Goal: Task Accomplishment & Management: Complete application form

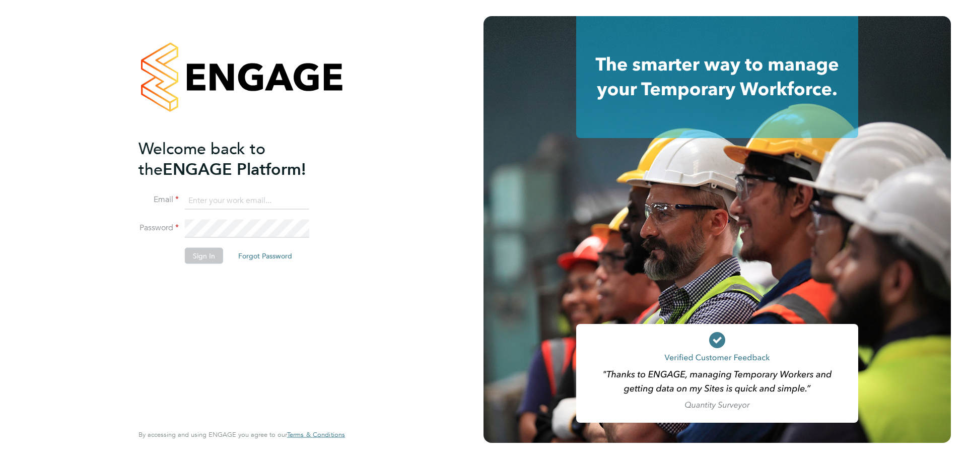
type input "[PERSON_NAME][EMAIL_ADDRESS][PERSON_NAME][DOMAIN_NAME]"
click at [210, 258] on button "Sign In" at bounding box center [204, 255] width 38 height 16
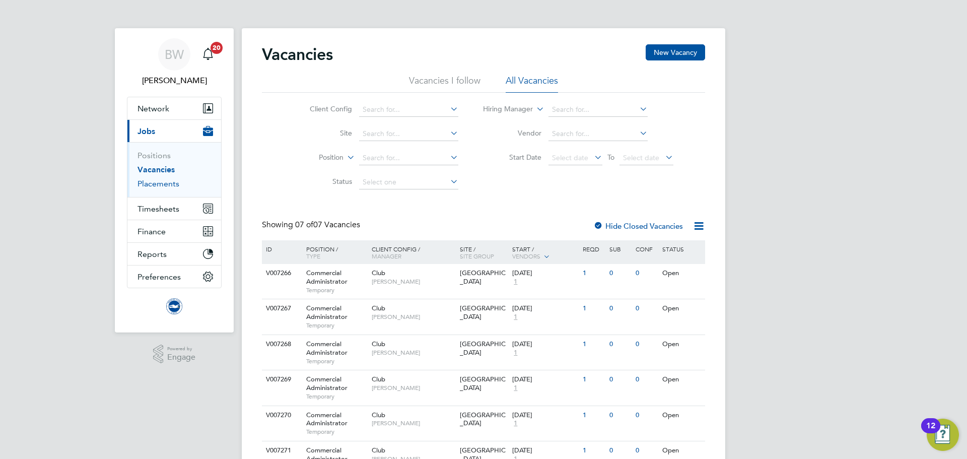
click at [161, 184] on link "Placements" at bounding box center [159, 184] width 42 height 10
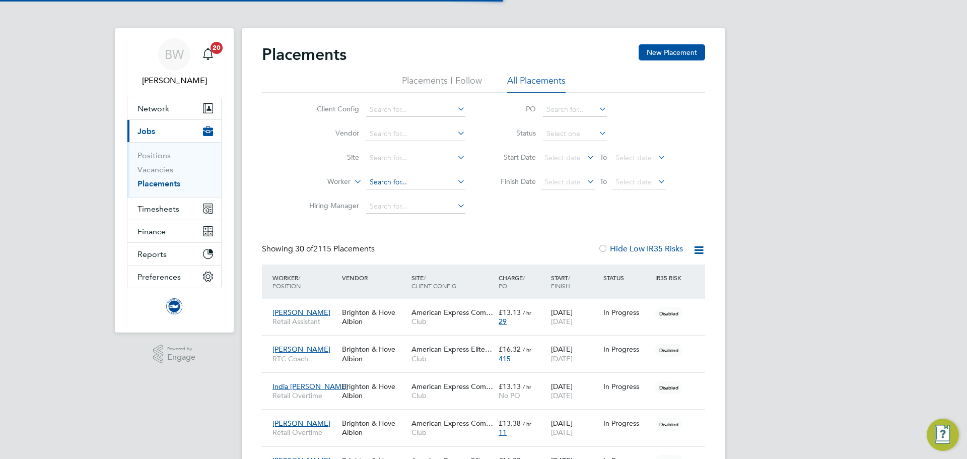
click at [400, 180] on input at bounding box center [415, 182] width 99 height 14
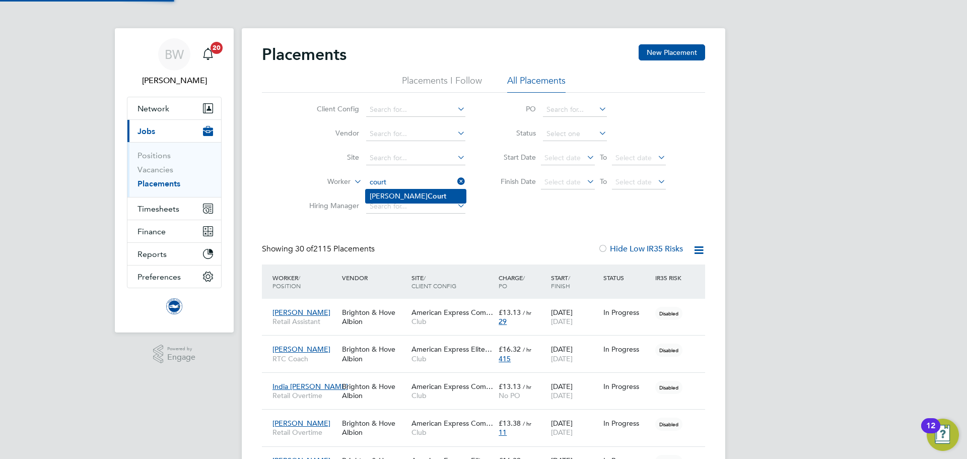
click at [428, 197] on b "Court" at bounding box center [437, 196] width 19 height 9
type input "Anthony Court"
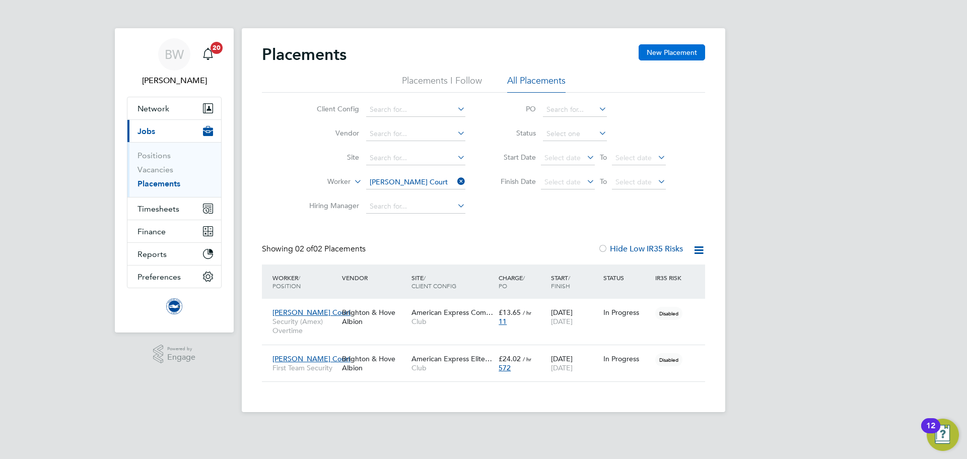
click at [666, 47] on button "New Placement" at bounding box center [672, 52] width 67 height 16
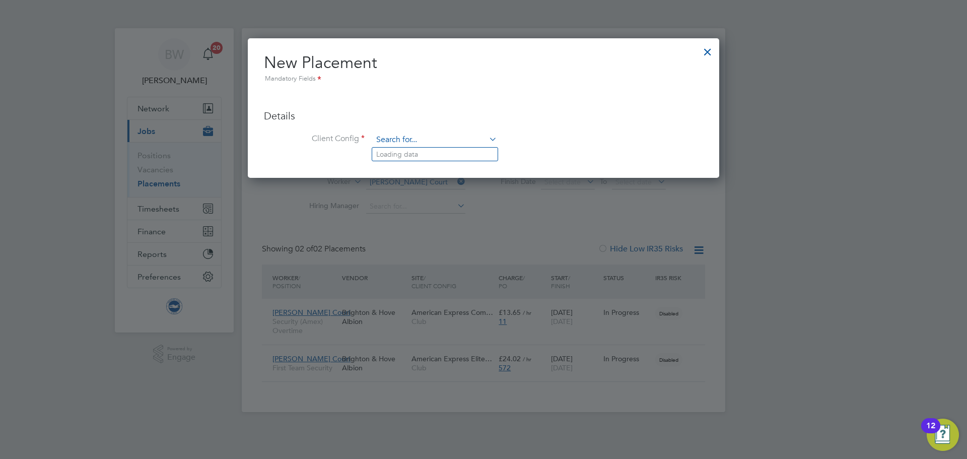
click at [391, 141] on input at bounding box center [435, 139] width 124 height 15
click at [404, 154] on li "Club" at bounding box center [434, 155] width 125 height 14
type input "Club"
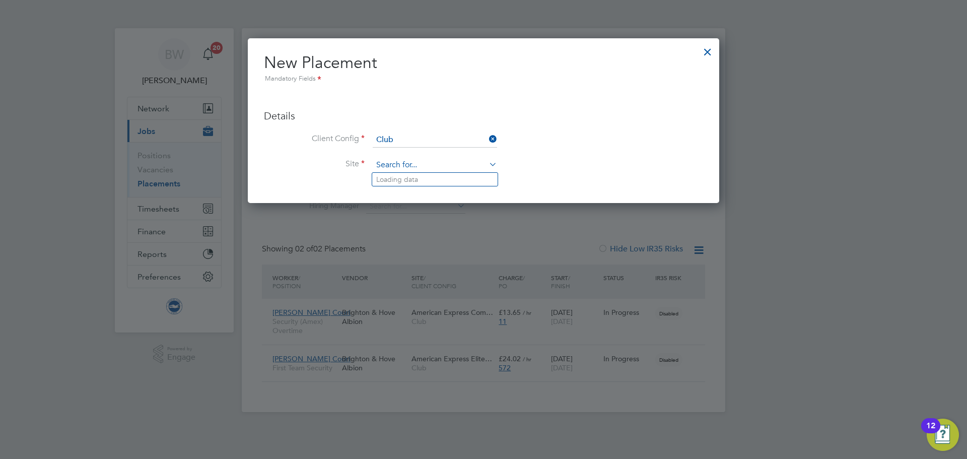
click at [407, 162] on input at bounding box center [435, 165] width 124 height 15
click at [414, 178] on div "Placements New Placement Placements I Follow All Placements Client Config Vendo…" at bounding box center [484, 220] width 484 height 384
click at [418, 158] on input at bounding box center [435, 165] width 124 height 15
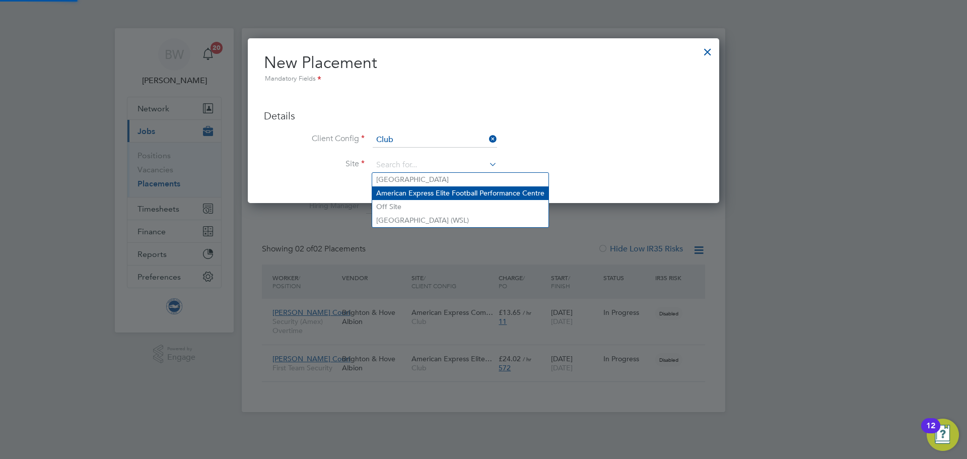
click at [427, 190] on li "American Express Elite Football Performance Centre" at bounding box center [460, 193] width 176 height 14
type input "American Express Elite Football Performance Centre"
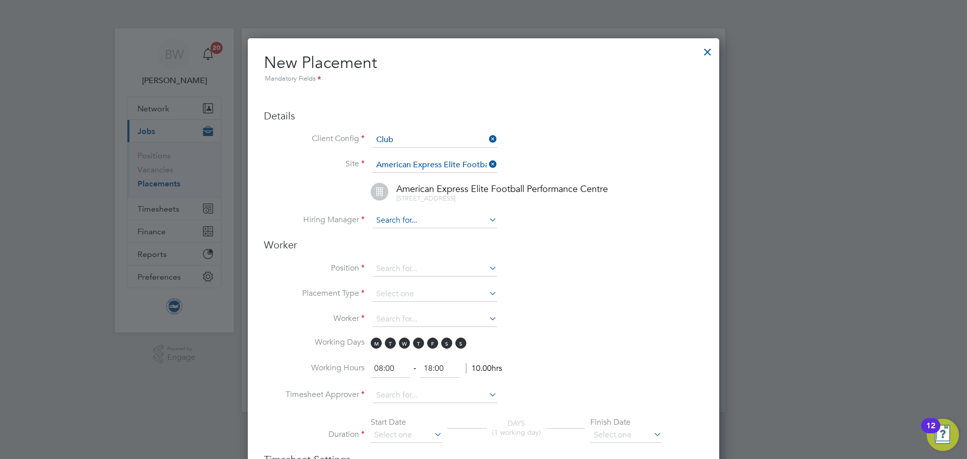
click at [405, 225] on input at bounding box center [435, 220] width 124 height 15
click at [421, 275] on li "Safe ty & Security Team" at bounding box center [434, 275] width 125 height 14
type input "Safety & Security Team"
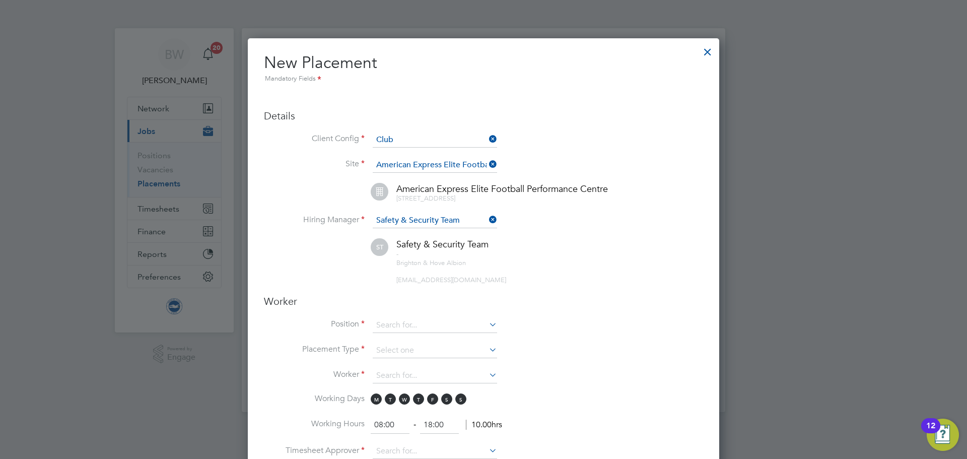
click at [546, 251] on div "- Brighton & Hove Albion safetysecurity@brightonandhovealbion.com" at bounding box center [549, 267] width 307 height 34
click at [423, 323] on input at bounding box center [435, 325] width 124 height 15
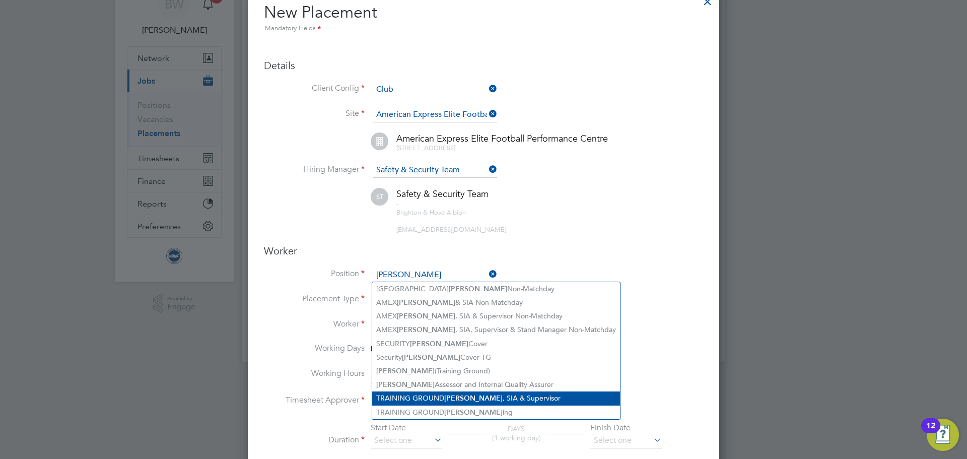
click at [468, 397] on b "Steward" at bounding box center [473, 398] width 58 height 9
type input "TRAINING GROUND Steward, SIA & Supervisor"
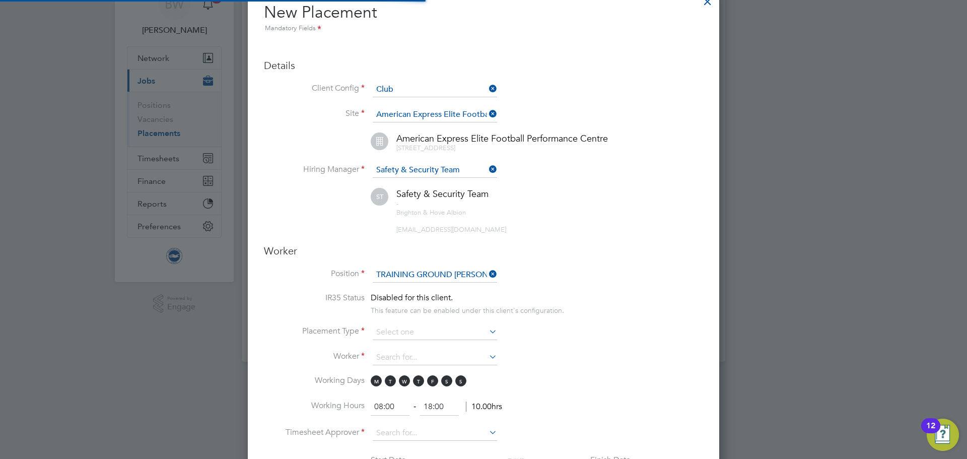
click at [555, 337] on li "Placement Type" at bounding box center [483, 337] width 439 height 25
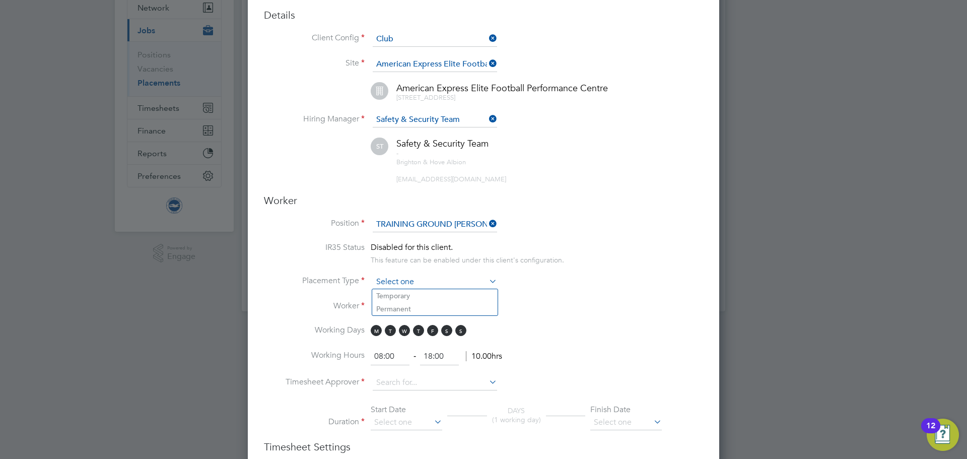
click at [484, 283] on input at bounding box center [435, 282] width 124 height 15
click at [469, 292] on li "Temporary" at bounding box center [434, 295] width 125 height 13
type input "Temporary"
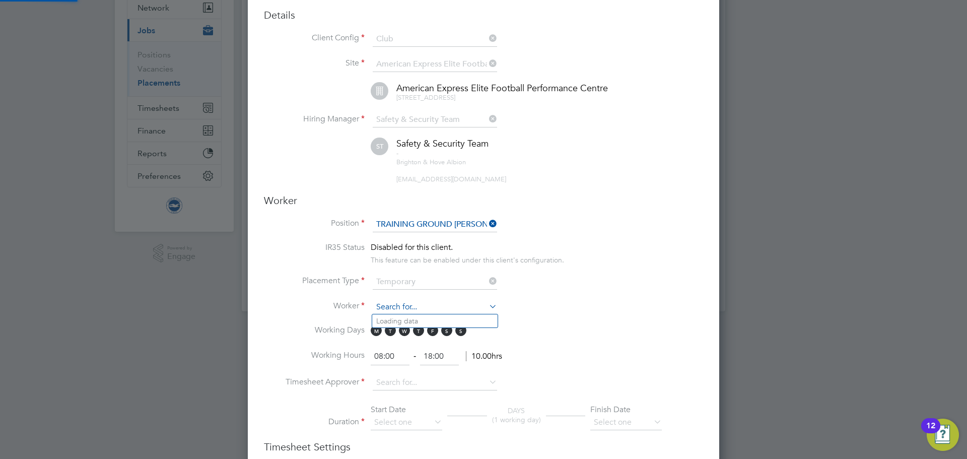
click at [463, 304] on input at bounding box center [435, 307] width 124 height 15
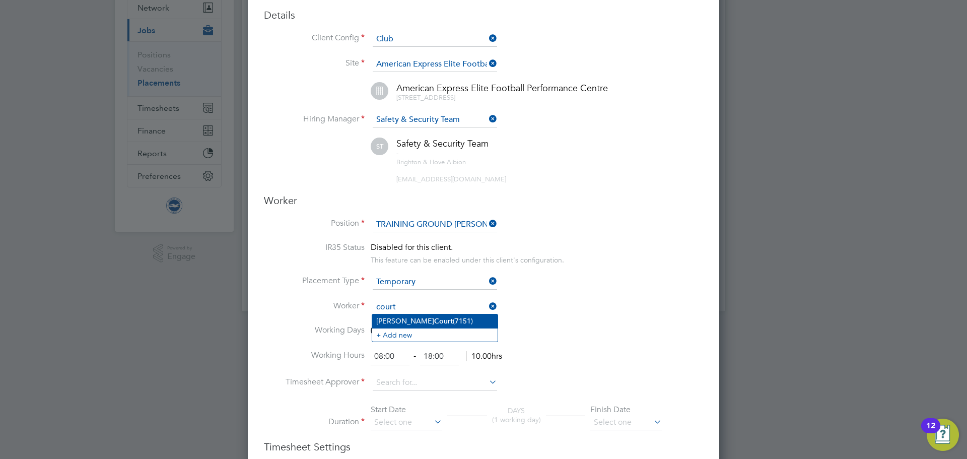
click at [461, 320] on li "Anthony Court (7151)" at bounding box center [434, 321] width 125 height 14
type input "Anthony Court (7151)"
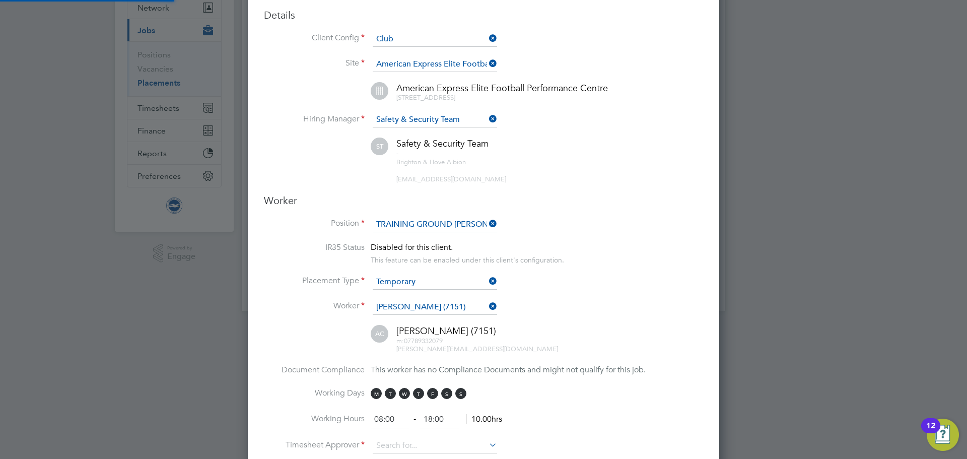
click at [535, 321] on li "Worker Anthony Court (7151)" at bounding box center [483, 312] width 439 height 25
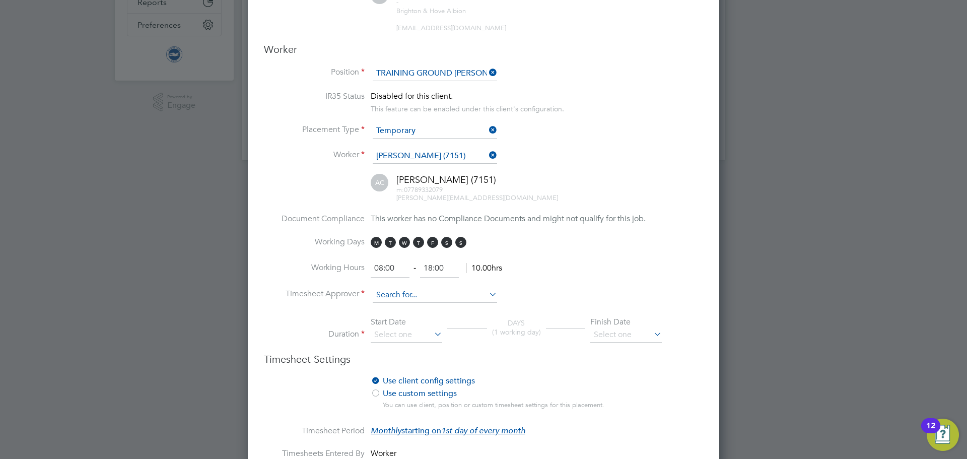
click at [399, 292] on input at bounding box center [435, 295] width 124 height 15
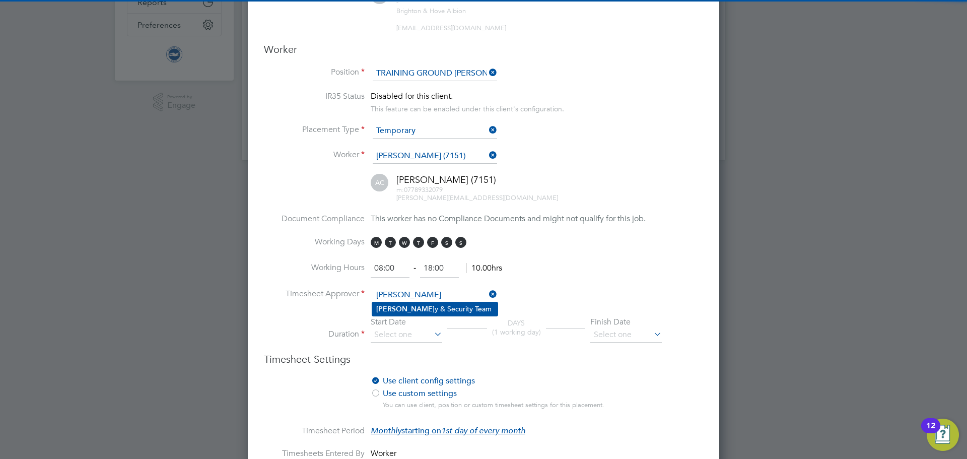
click at [402, 303] on li "Safet y & Security Team" at bounding box center [434, 309] width 125 height 14
type input "Safety & Security Team"
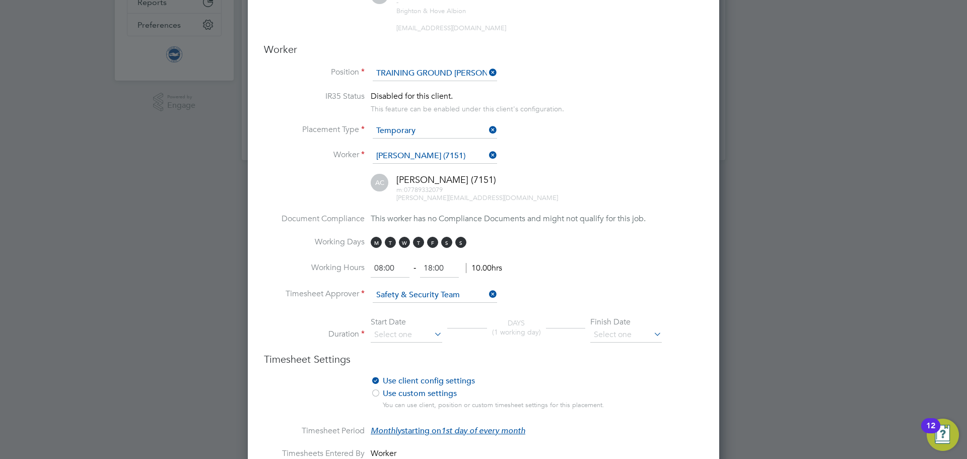
click at [522, 289] on li "Timesheet Approver Safety & Security Team" at bounding box center [483, 300] width 439 height 25
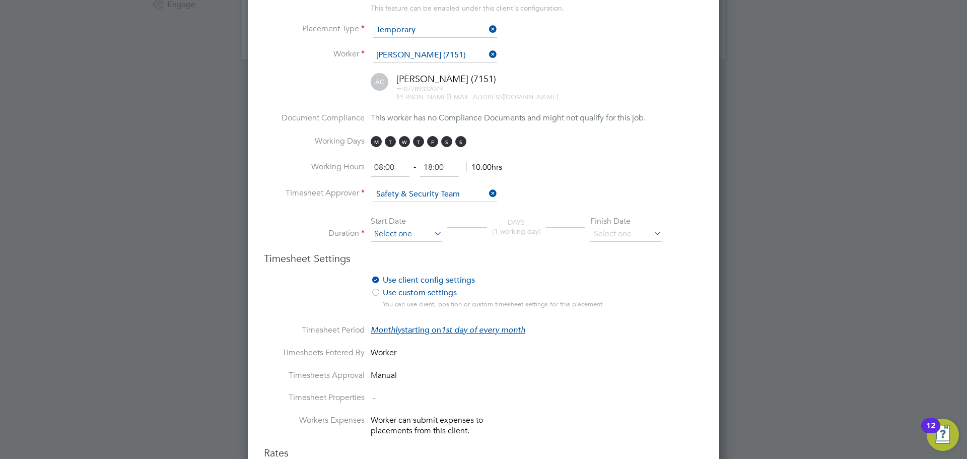
click at [410, 234] on input at bounding box center [407, 234] width 72 height 15
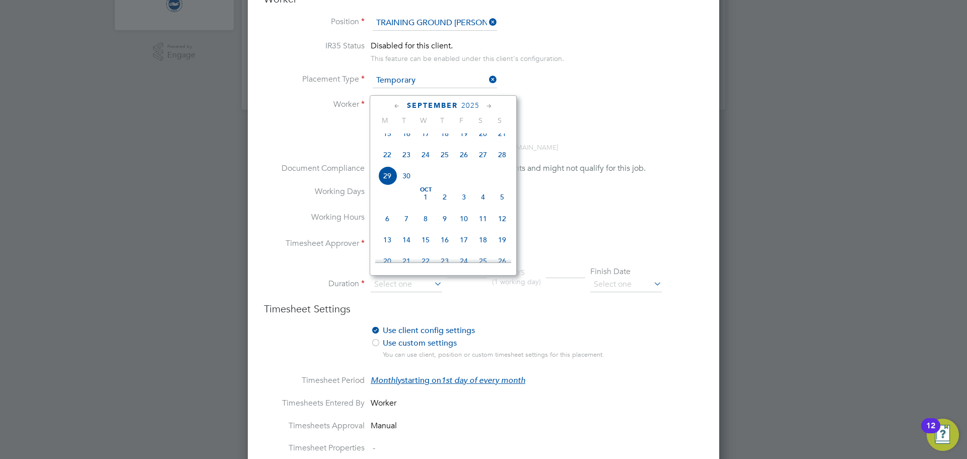
click at [396, 106] on icon at bounding box center [397, 106] width 10 height 11
click at [387, 250] on span "Sep 1" at bounding box center [387, 243] width 19 height 19
type input "01 Sep 2025"
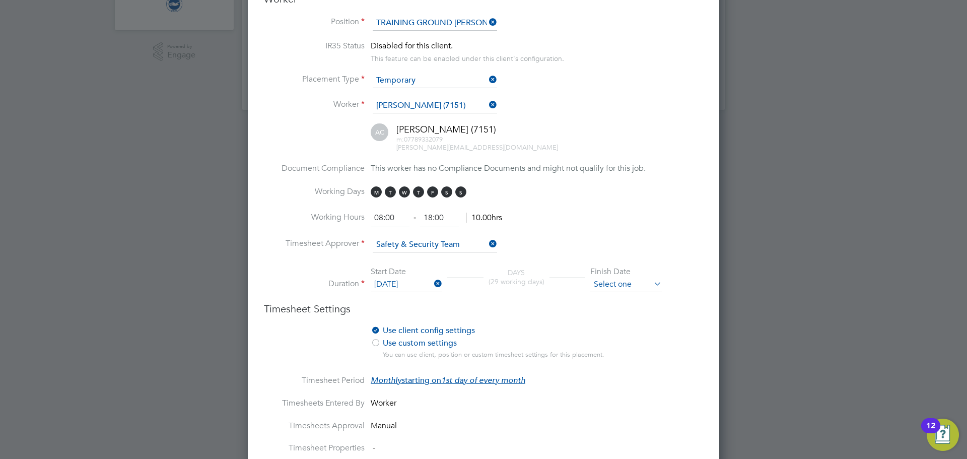
click at [628, 286] on input at bounding box center [626, 284] width 72 height 15
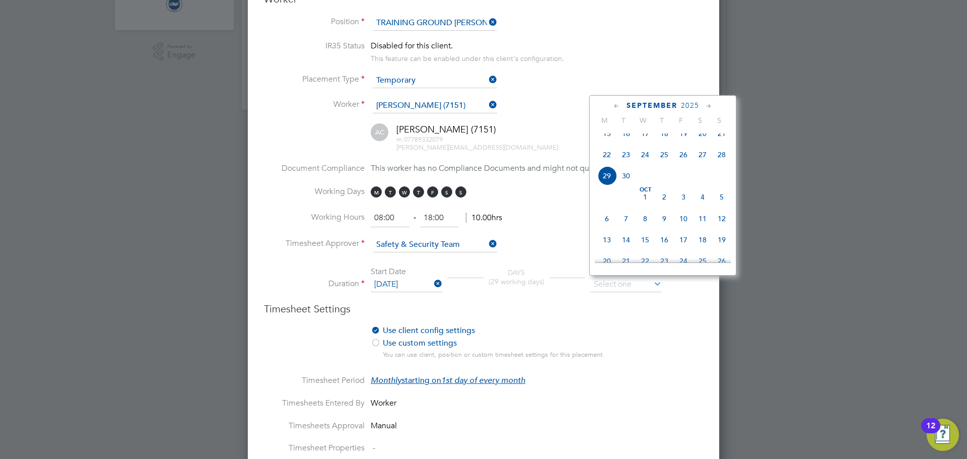
click at [708, 104] on icon at bounding box center [709, 106] width 10 height 11
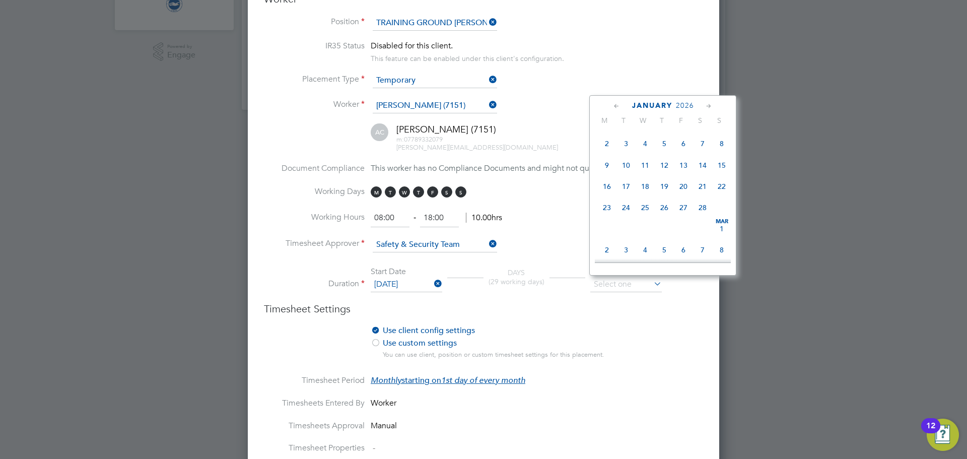
click at [708, 104] on icon at bounding box center [709, 106] width 10 height 11
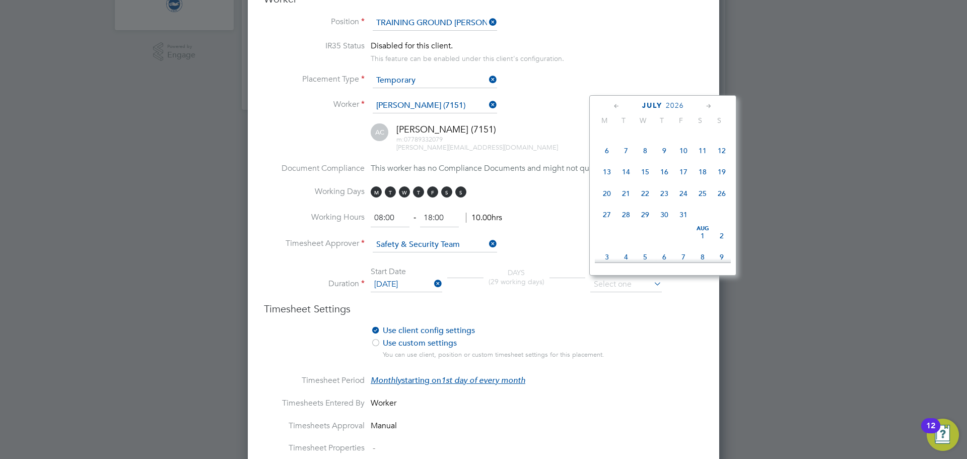
click at [708, 104] on icon at bounding box center [709, 106] width 10 height 11
click at [703, 116] on span "Aug 1" at bounding box center [702, 106] width 19 height 19
type input "01 Aug 2026"
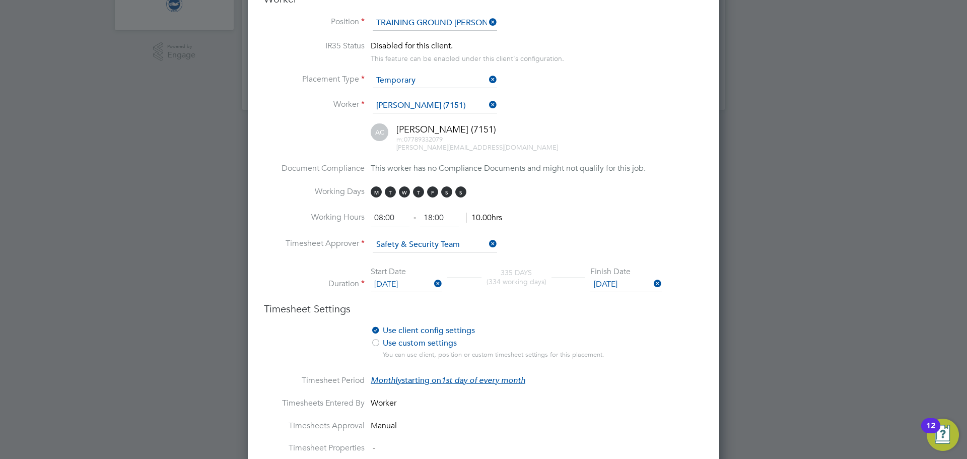
click at [590, 342] on label "Use custom settings" at bounding box center [495, 343] width 249 height 11
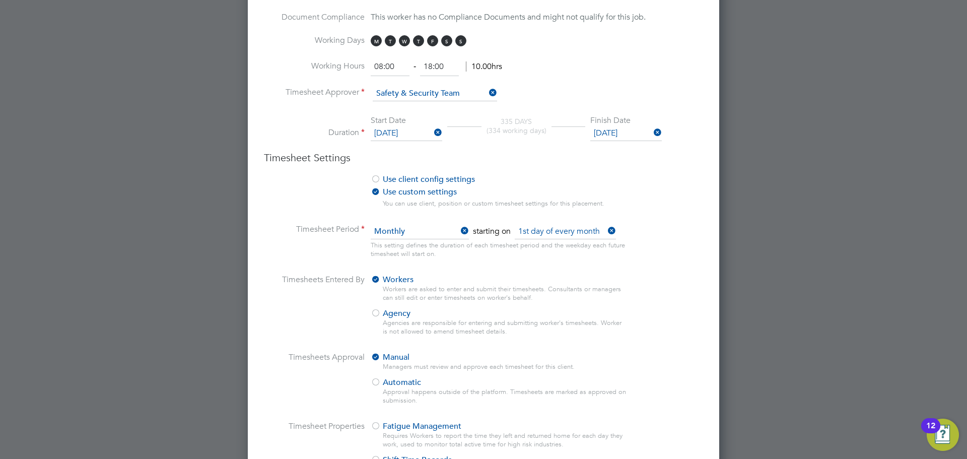
click at [606, 230] on icon at bounding box center [606, 231] width 0 height 14
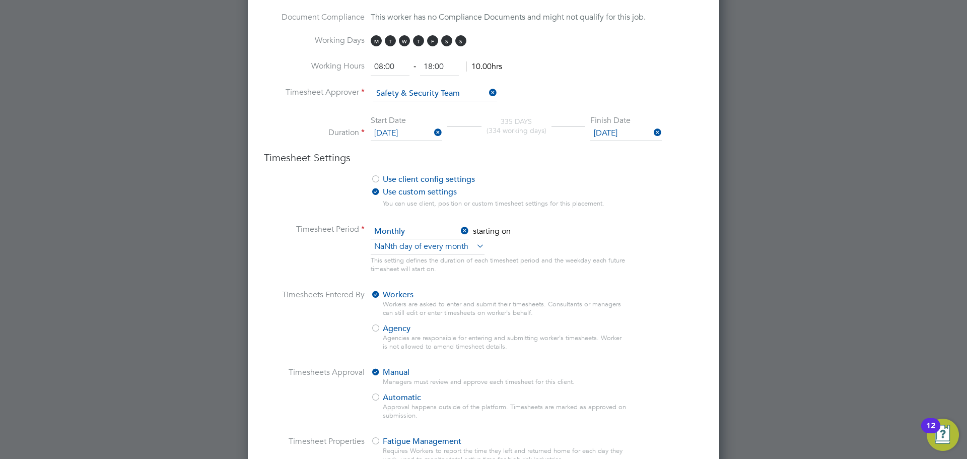
click at [430, 181] on label "Use client config settings" at bounding box center [495, 179] width 249 height 11
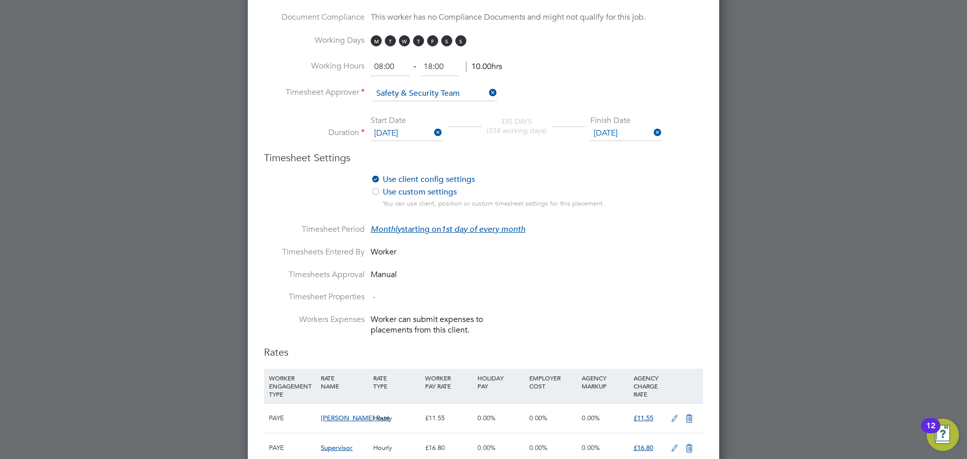
click at [508, 284] on li "Timesheets Approval Manual" at bounding box center [483, 281] width 439 height 23
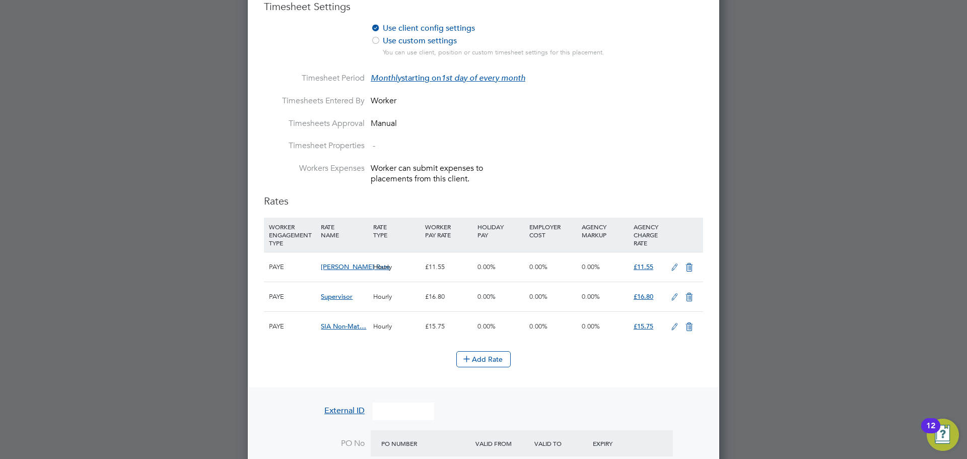
click at [688, 295] on icon at bounding box center [689, 297] width 13 height 8
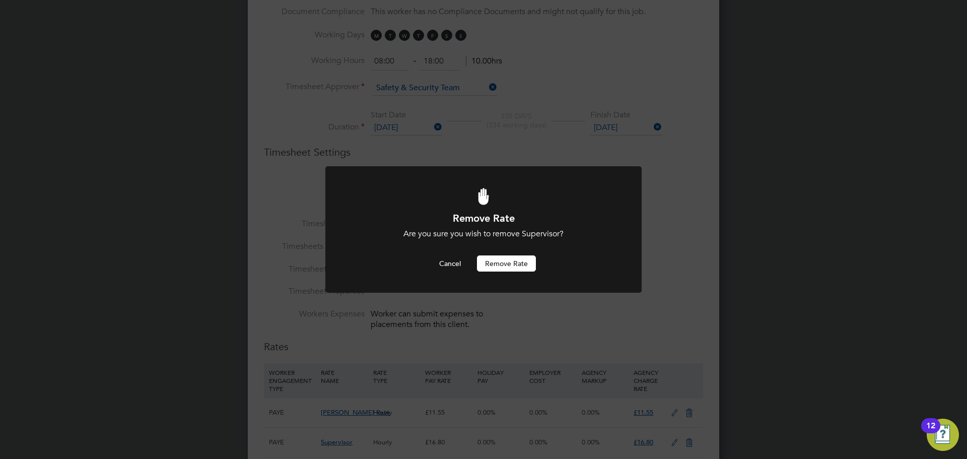
click at [517, 263] on button "Remove rate" at bounding box center [506, 263] width 59 height 16
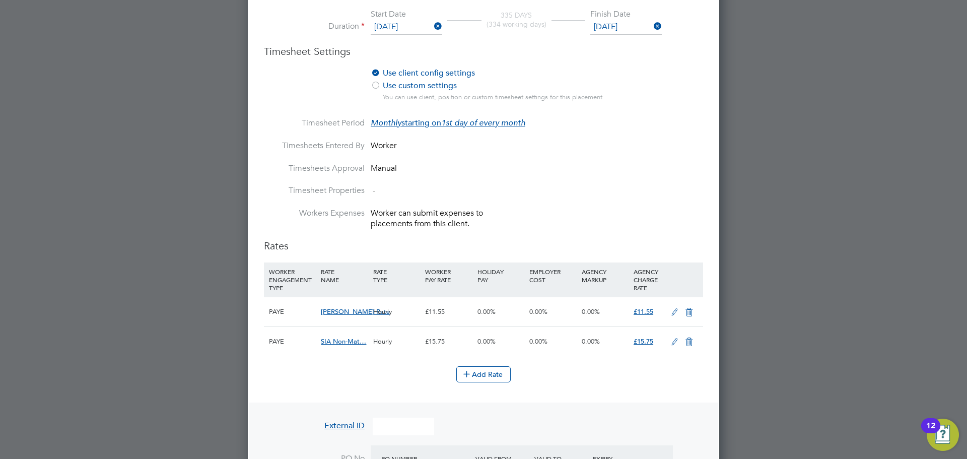
click at [689, 339] on icon at bounding box center [689, 342] width 13 height 8
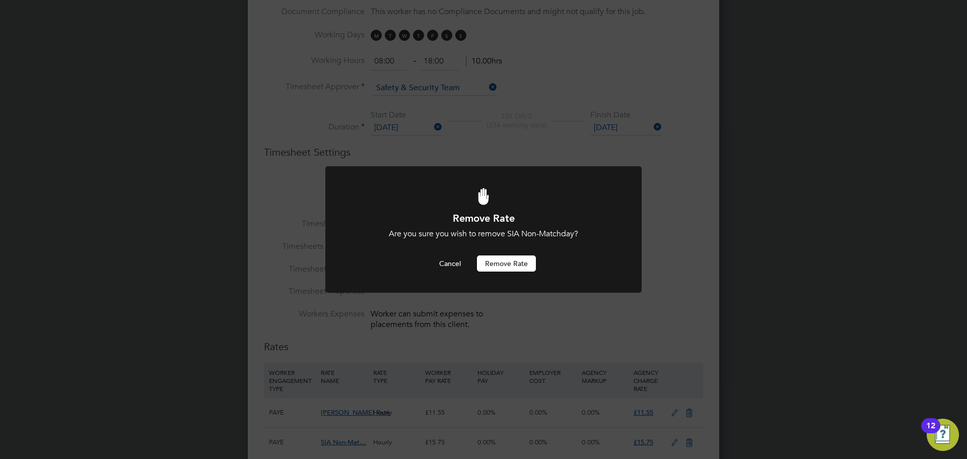
click at [507, 259] on button "Remove rate" at bounding box center [506, 263] width 59 height 16
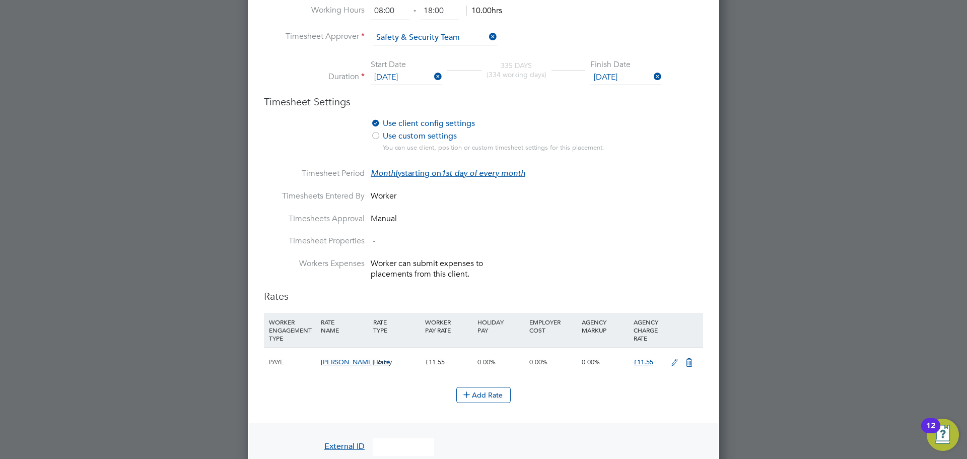
click at [674, 361] on icon at bounding box center [675, 363] width 13 height 8
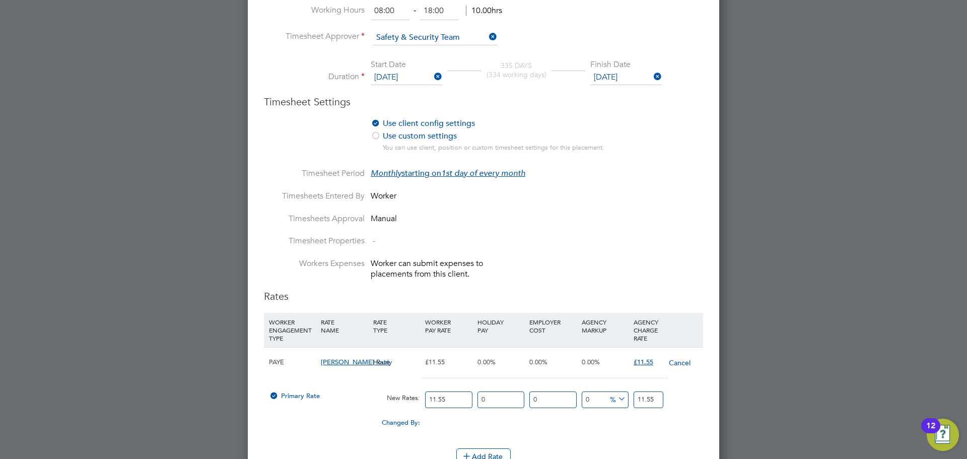
drag, startPoint x: 455, startPoint y: 397, endPoint x: 393, endPoint y: 403, distance: 62.2
click at [393, 403] on div "Primary Rate New Rates: 11.55 0 n/a 0 n/a 0 0 % 11.55" at bounding box center [483, 399] width 439 height 27
type input "1"
type input "12"
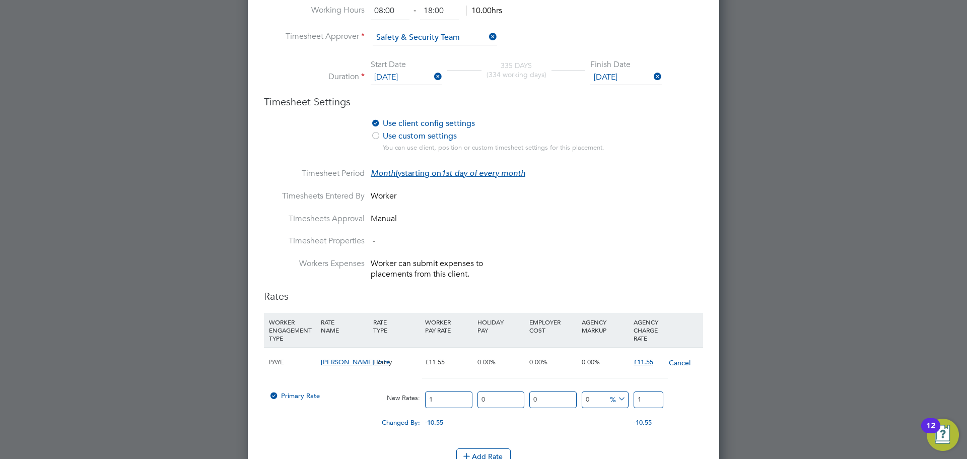
type input "12"
type input "12.9"
type input "12.98"
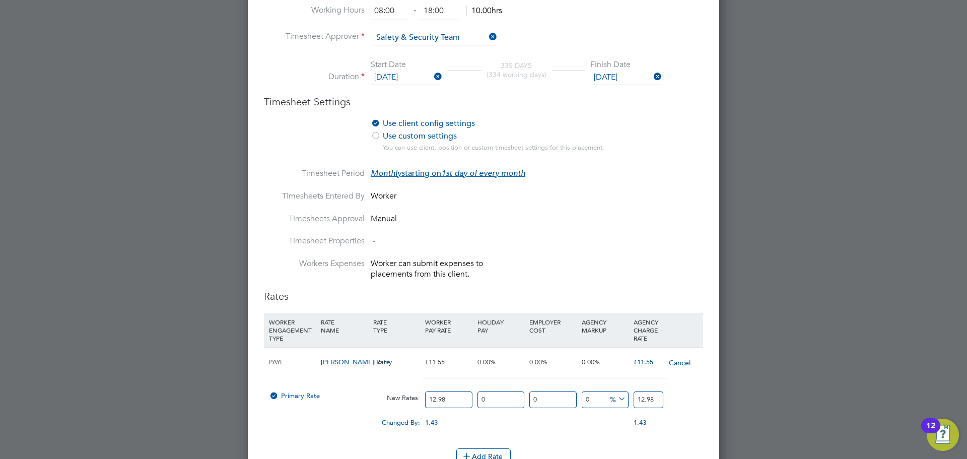
type input "12.98"
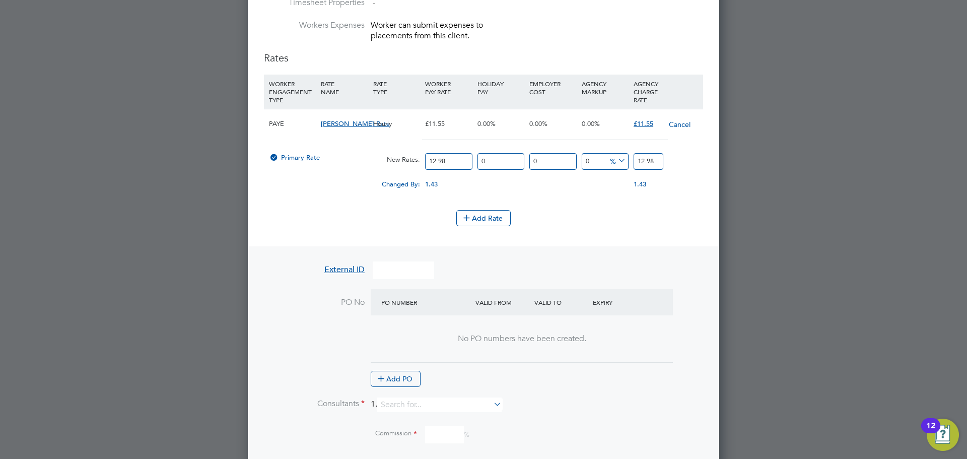
click at [615, 206] on li "WORKER ENGAGEMENT TYPE RATE NAME RATE TYPE WORKER PAY RATE HOLIDAY PAY EMPLOYER…" at bounding box center [483, 143] width 439 height 136
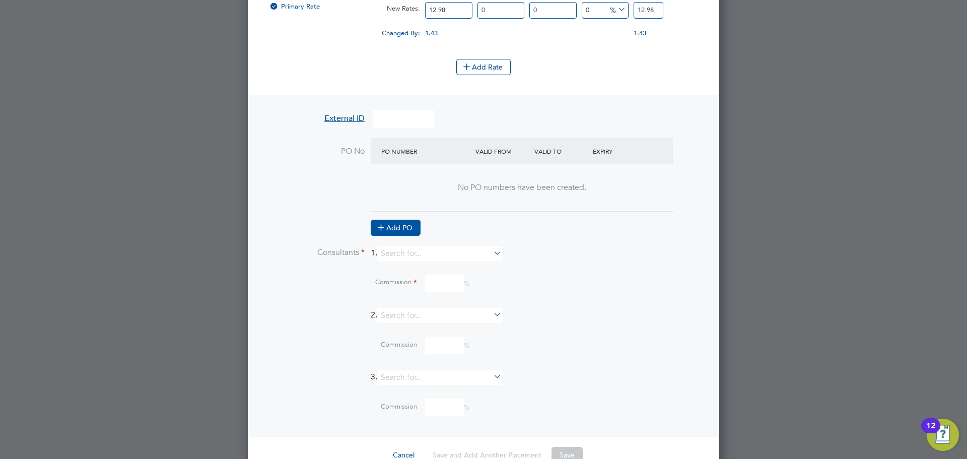
click at [385, 231] on icon at bounding box center [381, 227] width 8 height 8
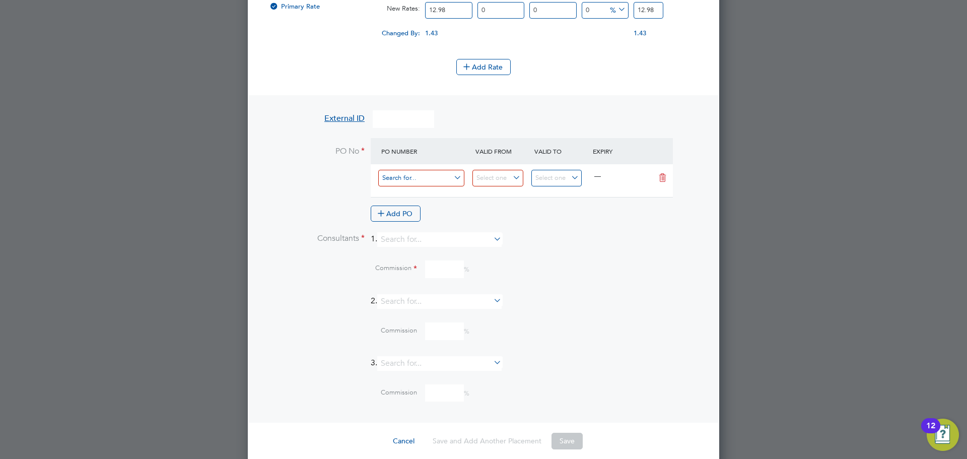
click at [444, 179] on input at bounding box center [421, 178] width 86 height 17
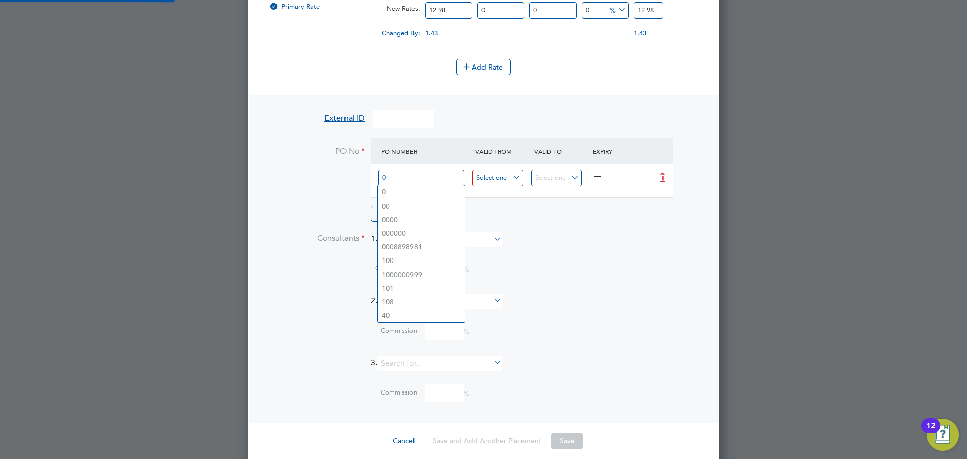
type input "0"
click at [486, 177] on input at bounding box center [498, 178] width 51 height 17
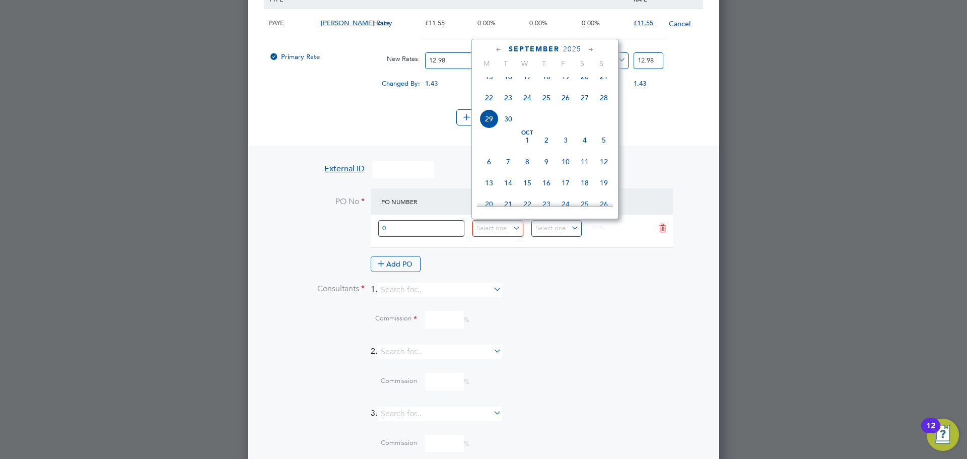
drag, startPoint x: 548, startPoint y: 96, endPoint x: 548, endPoint y: 125, distance: 29.7
click at [548, 125] on div "Sep 1 2 3 4 5 6 7 8 9 10 11 12 13 14 15 16 17 18 19 20 21 22 23 24 25 26 27 28 …" at bounding box center [551, 78] width 149 height 106
click at [499, 49] on icon at bounding box center [499, 49] width 10 height 11
click at [486, 193] on span "Sep 1" at bounding box center [489, 187] width 19 height 19
type input "01 Sep 2025"
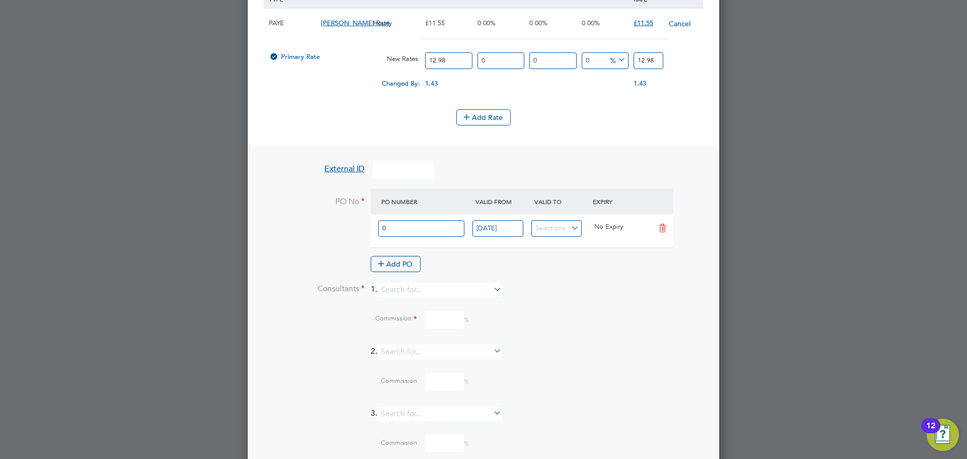
click at [545, 290] on li "Consultants 1." at bounding box center [483, 295] width 439 height 25
click at [432, 285] on input at bounding box center [439, 290] width 124 height 15
click at [432, 300] on li "Becky Wall is" at bounding box center [443, 303] width 125 height 14
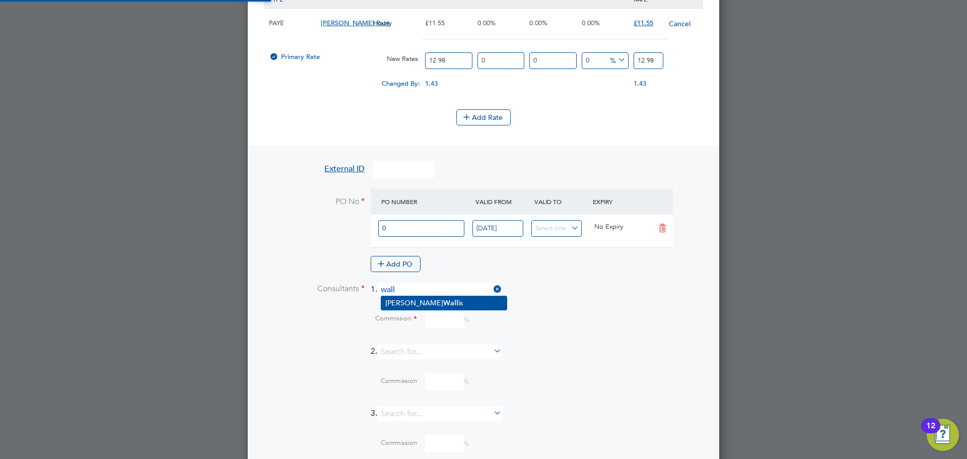
type input "[PERSON_NAME]"
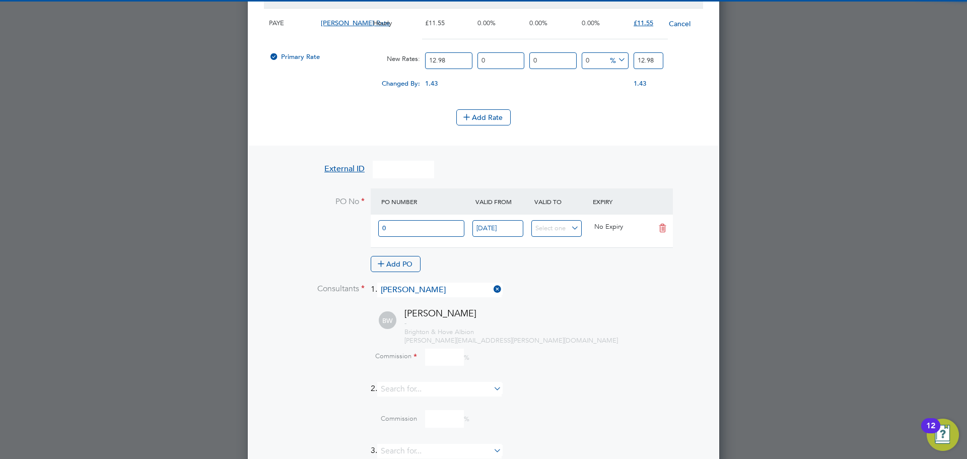
click at [438, 320] on div "- Brighton & Hove Albion becky.wallis@bhafc.co.uk" at bounding box center [554, 332] width 299 height 26
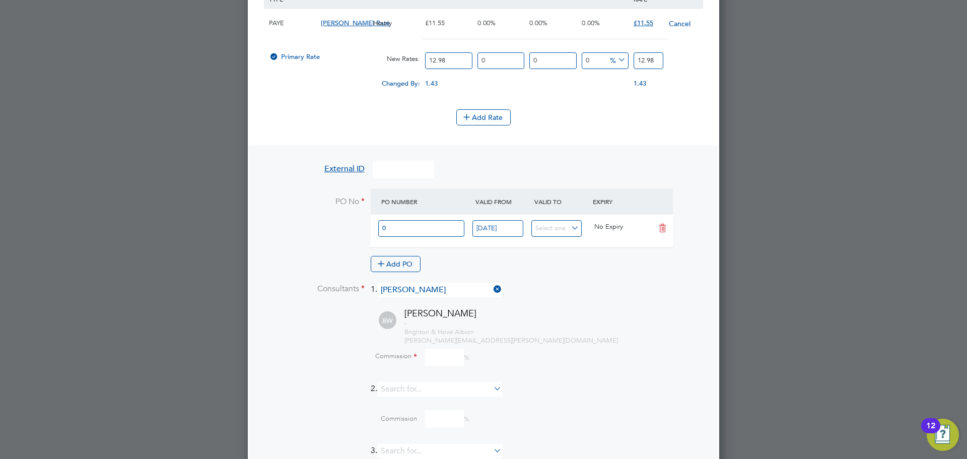
click at [438, 352] on input at bounding box center [444, 358] width 39 height 18
type input "0"
click at [580, 372] on li "BW Becky Wallis - Brighton & Hove Albion becky.wallis@bhafc.co.uk Commission 0 %" at bounding box center [496, 344] width 414 height 75
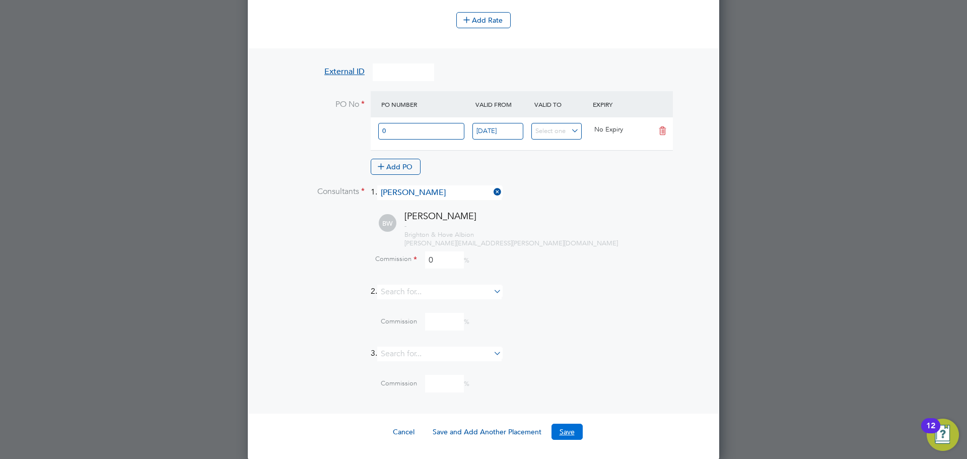
click at [559, 428] on button "Save" at bounding box center [567, 432] width 31 height 16
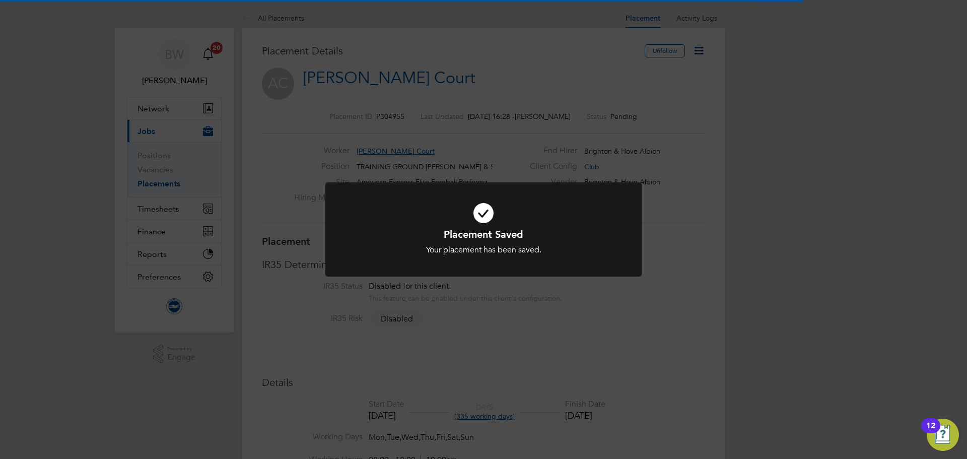
click at [566, 309] on div "Placement Saved Your placement has been saved. Cancel Okay" at bounding box center [483, 229] width 967 height 459
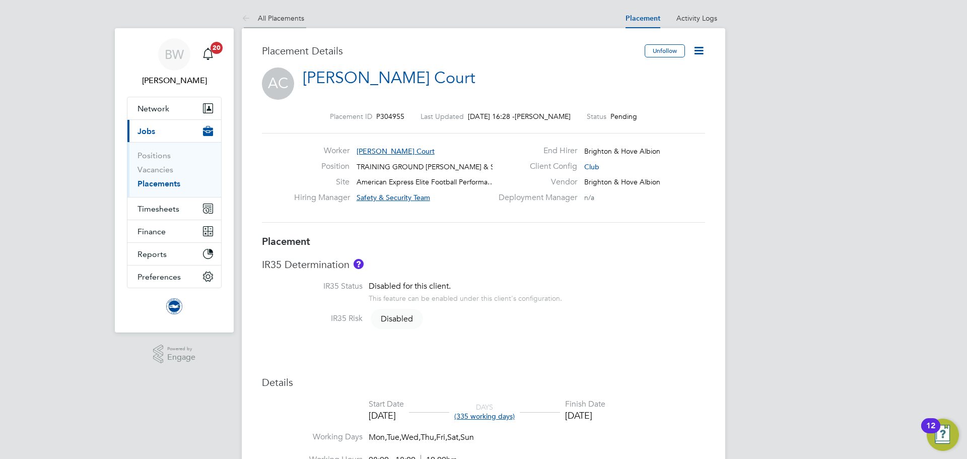
click at [275, 11] on li "All Placements" at bounding box center [273, 18] width 62 height 20
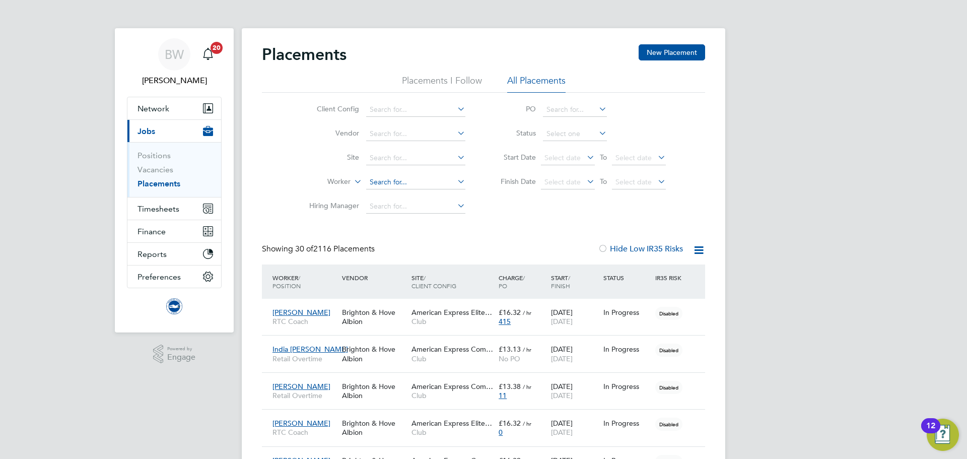
click at [389, 181] on input at bounding box center [415, 182] width 99 height 14
click at [352, 183] on icon at bounding box center [352, 178] width 0 height 9
click at [331, 209] on li "Position" at bounding box center [320, 206] width 62 height 13
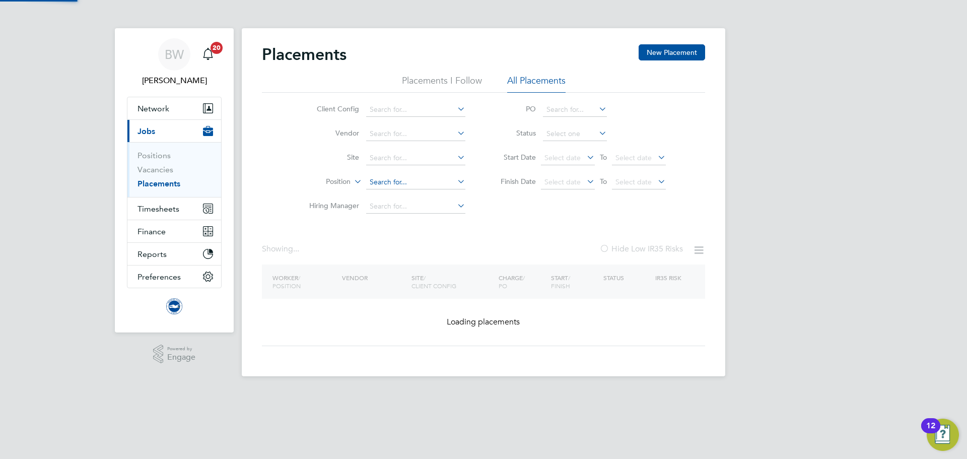
click at [397, 177] on input at bounding box center [415, 182] width 99 height 14
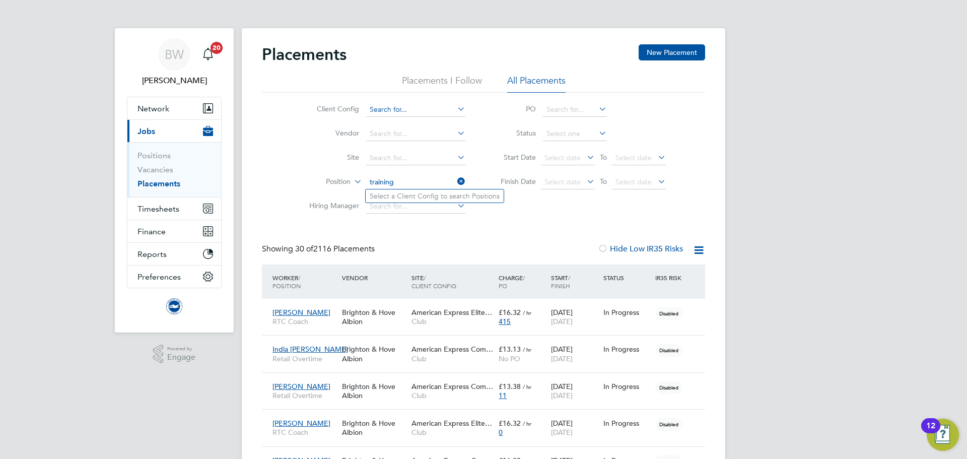
type input "training"
click at [411, 105] on input at bounding box center [415, 110] width 99 height 14
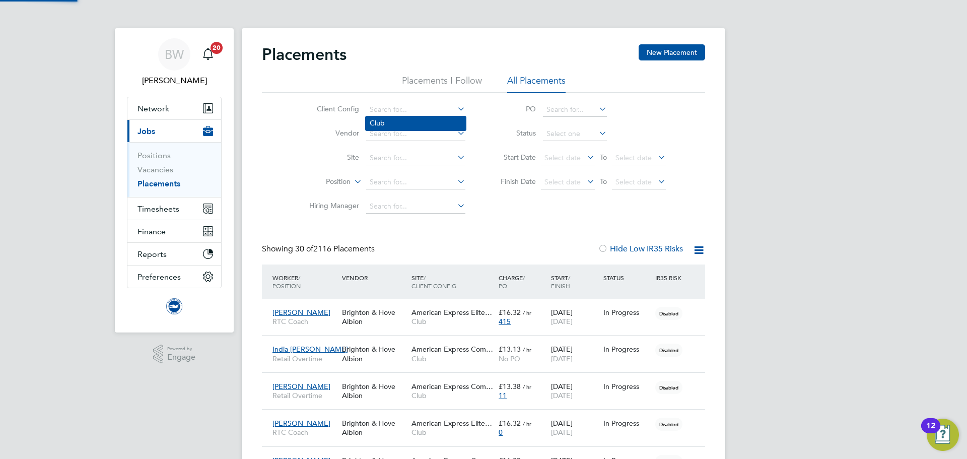
click at [407, 123] on li "Club" at bounding box center [416, 123] width 100 height 14
type input "Club"
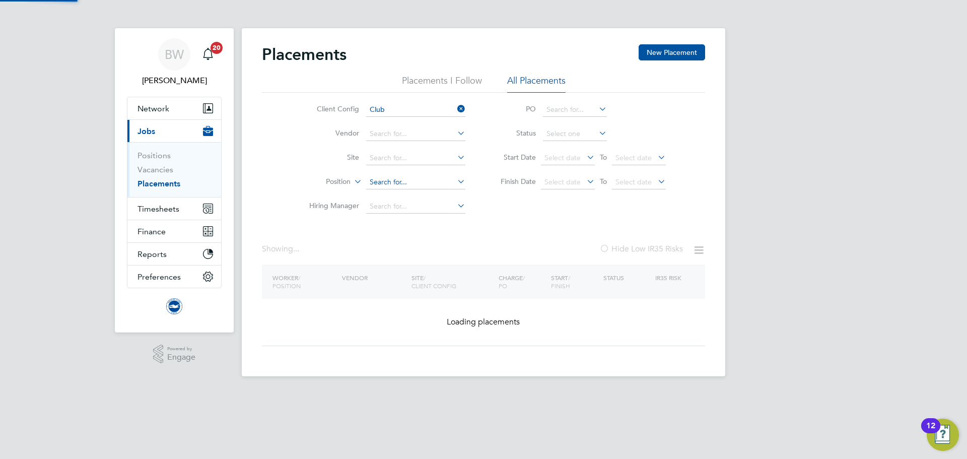
click at [397, 187] on input at bounding box center [415, 182] width 99 height 14
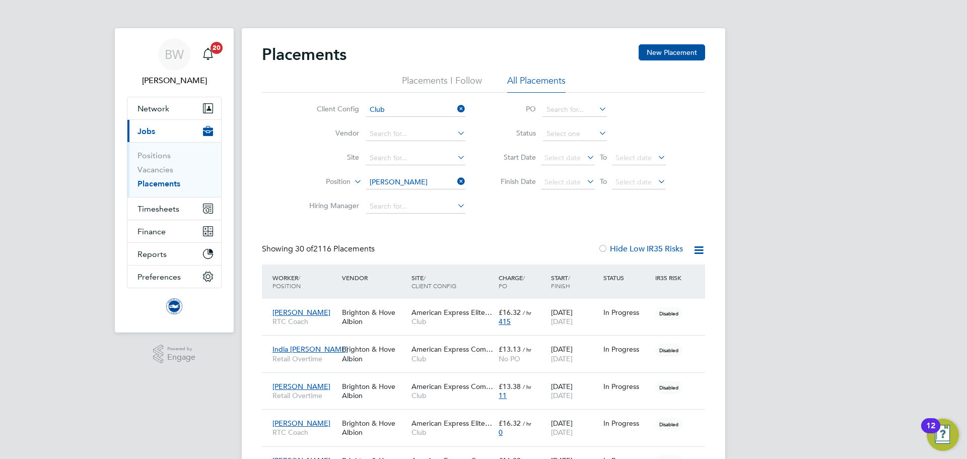
click at [446, 301] on b "Steward" at bounding box center [467, 305] width 58 height 9
type input "TRAINING GROUND Steward, SIA & Supervisor"
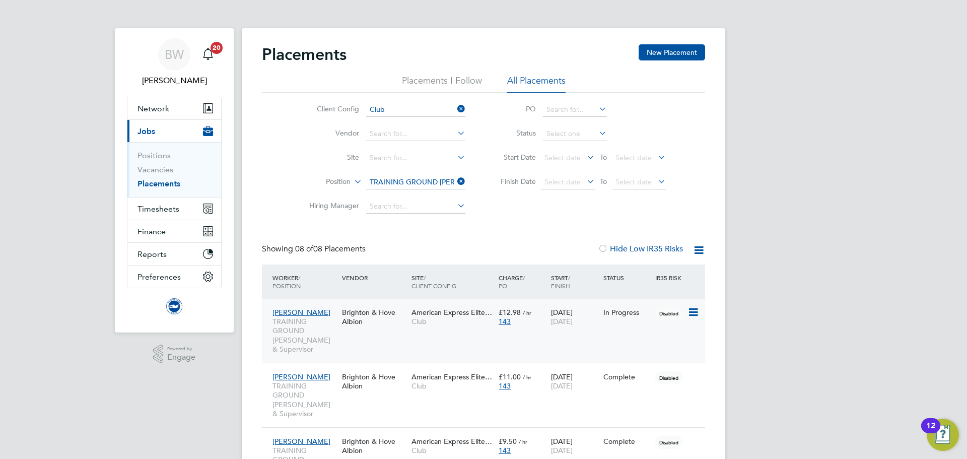
click at [475, 344] on div "Audrey Harris TRAINING GROUND Steward, SIA & Supervisor Brighton & Hove Albion …" at bounding box center [483, 331] width 443 height 64
click at [442, 326] on div "American Express Elite… Club" at bounding box center [452, 317] width 87 height 28
click at [455, 182] on icon at bounding box center [455, 181] width 0 height 14
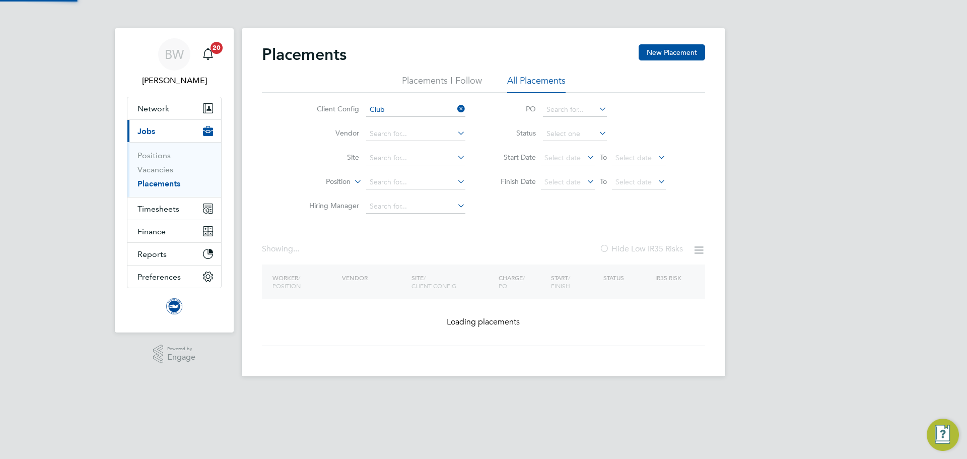
click at [342, 182] on label "Position" at bounding box center [322, 182] width 58 height 10
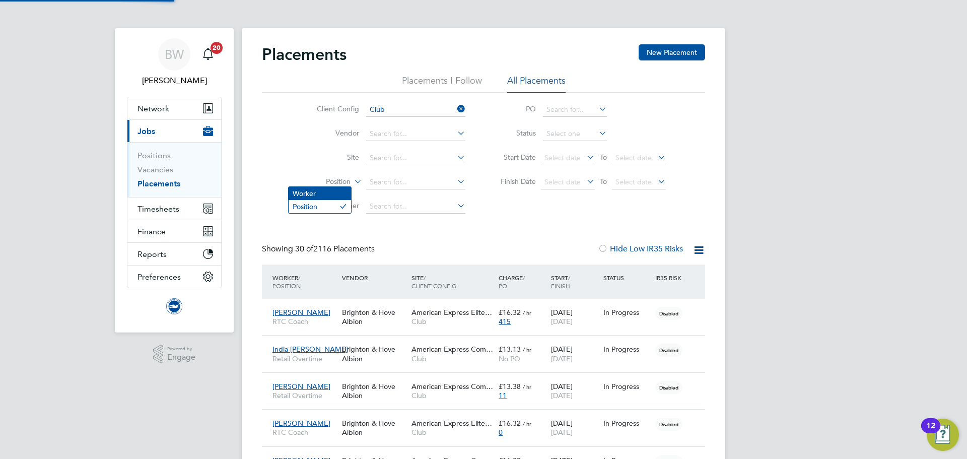
scroll to position [29, 88]
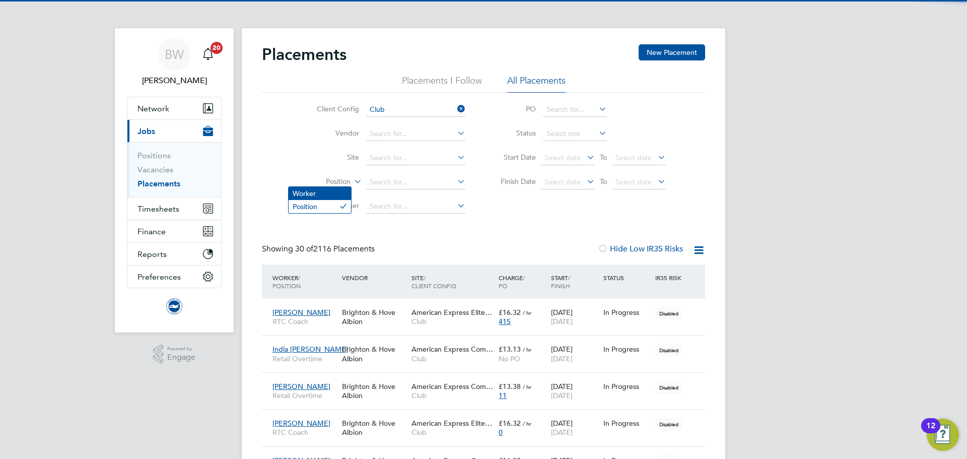
click at [334, 192] on li "Worker" at bounding box center [320, 193] width 62 height 13
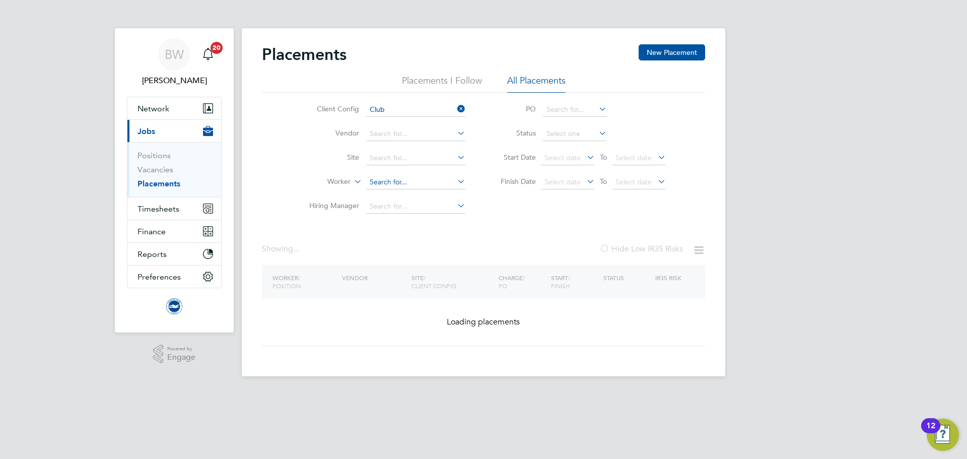
click at [403, 180] on input at bounding box center [415, 182] width 99 height 14
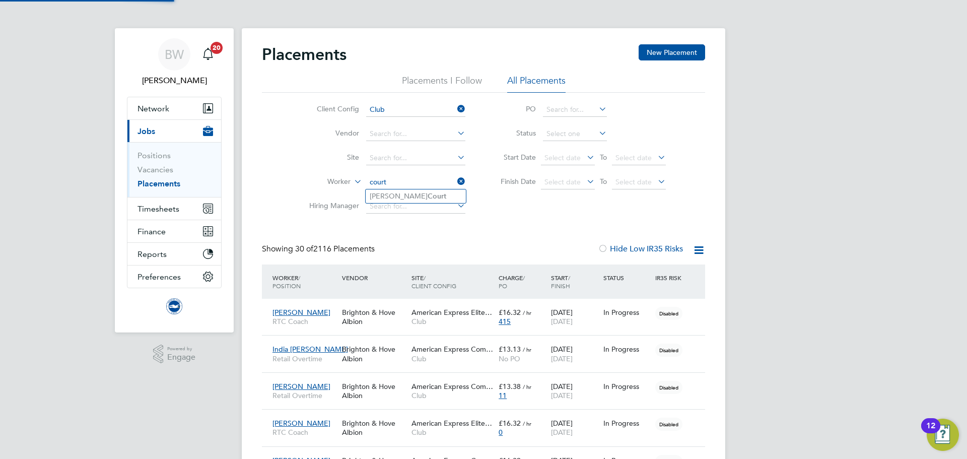
click at [428, 195] on b "Court" at bounding box center [437, 196] width 19 height 9
type input "Anthony Court"
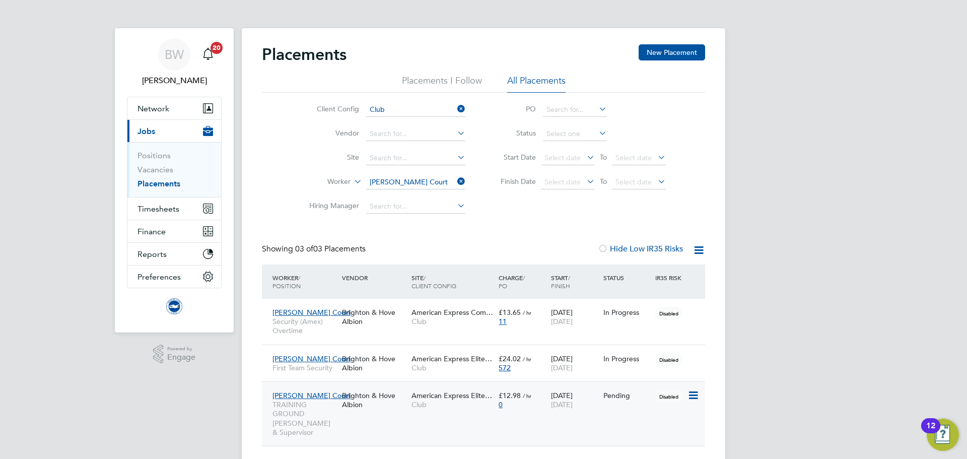
click at [439, 421] on div "Anthony Court TRAINING GROUND Steward, SIA & Supervisor Brighton & Hove Albion …" at bounding box center [483, 413] width 443 height 64
click at [438, 420] on div "Anthony Court TRAINING GROUND Steward, SIA & Supervisor Brighton & Hove Albion …" at bounding box center [483, 413] width 443 height 64
click at [392, 408] on div "Brighton & Hove Albion" at bounding box center [375, 400] width 70 height 28
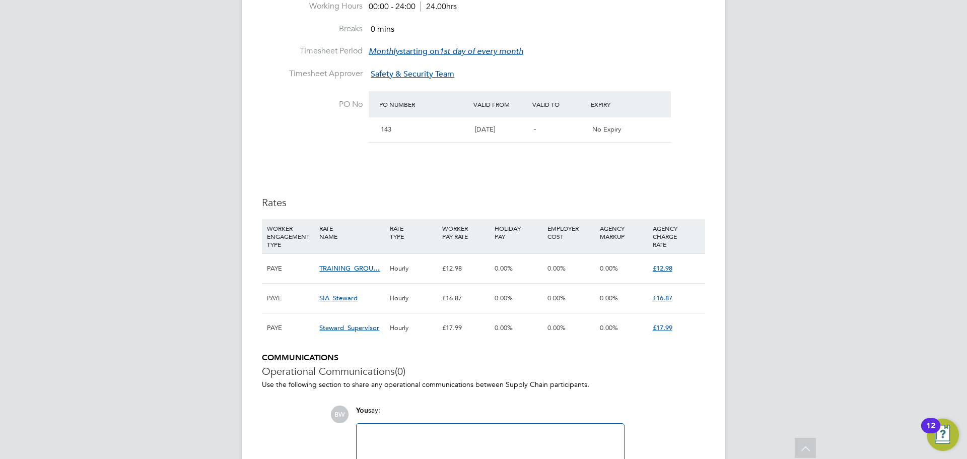
click at [360, 269] on span "TRAINING_GROU…" at bounding box center [349, 268] width 60 height 9
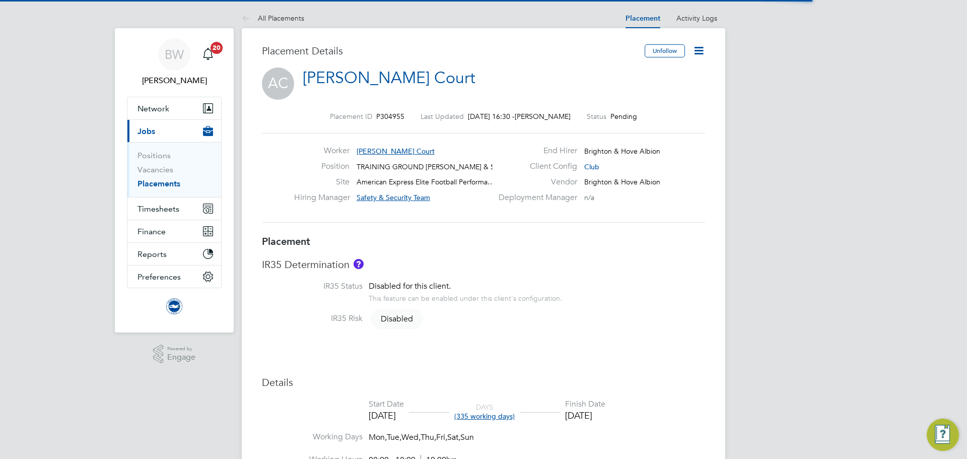
click at [699, 48] on icon at bounding box center [699, 50] width 13 height 13
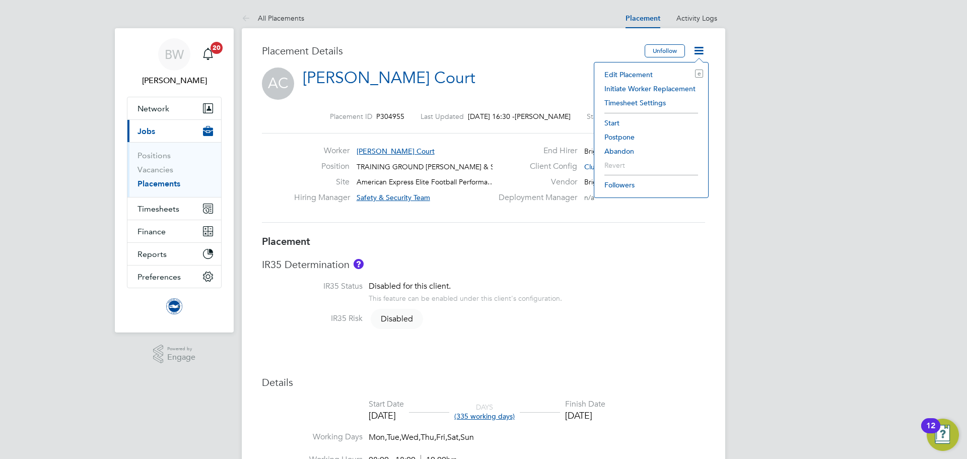
click at [631, 73] on li "Edit Placement e" at bounding box center [652, 75] width 104 height 14
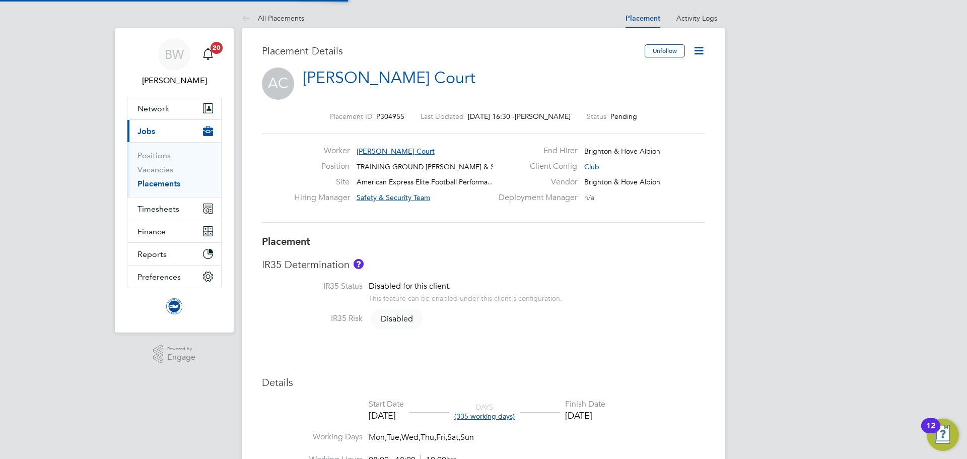
type input "Safety & Security Team"
type input "01 Sep 2025"
type input "01 Aug 2026"
type input "08:00"
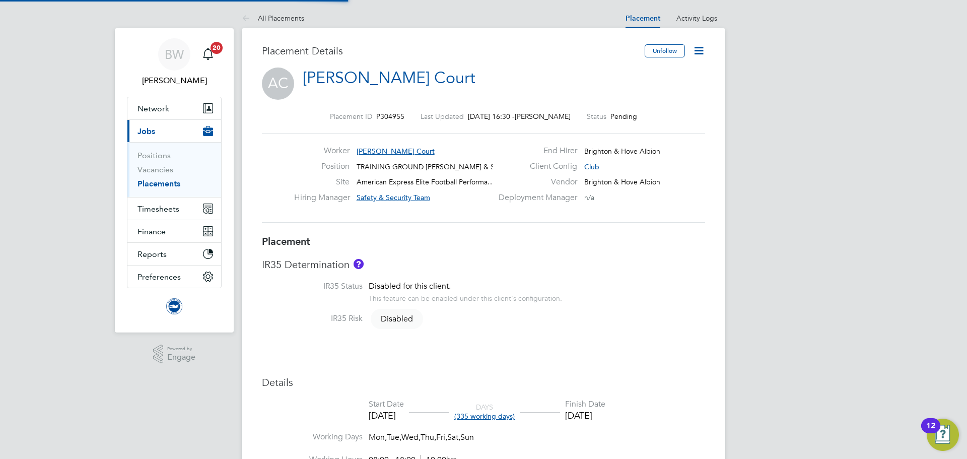
type input "18:00"
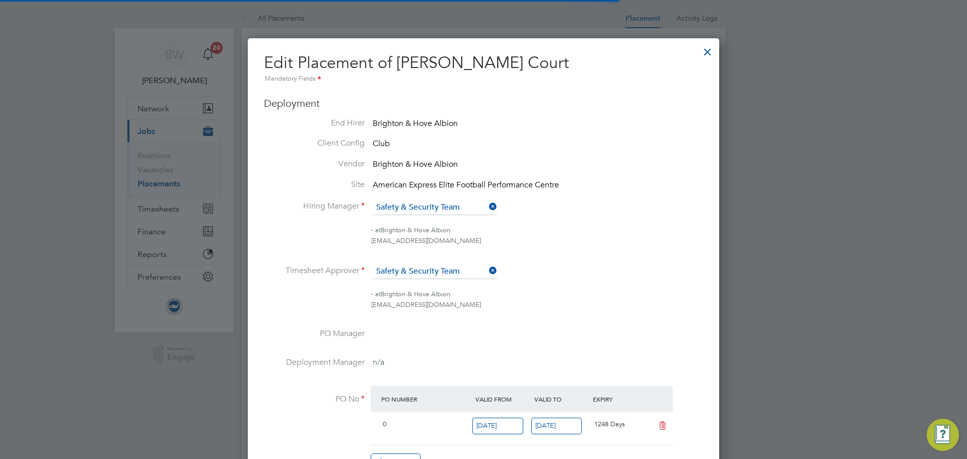
scroll to position [5, 5]
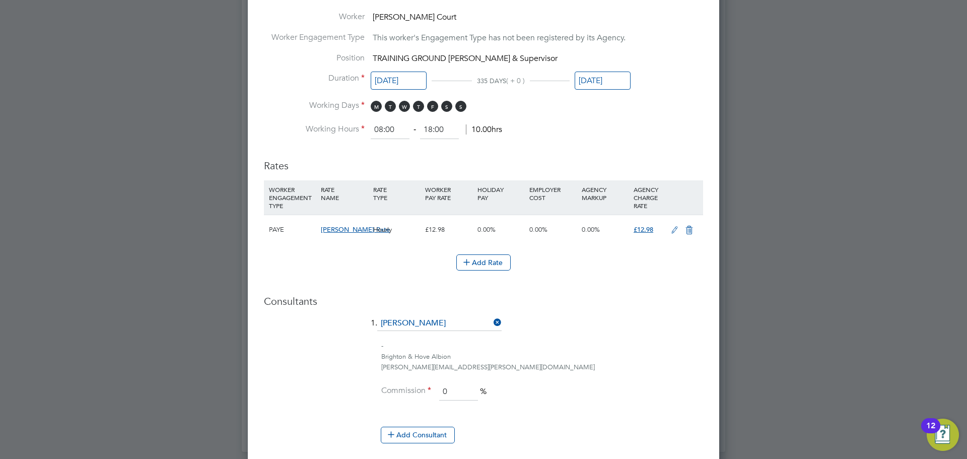
click at [675, 227] on icon at bounding box center [675, 230] width 13 height 8
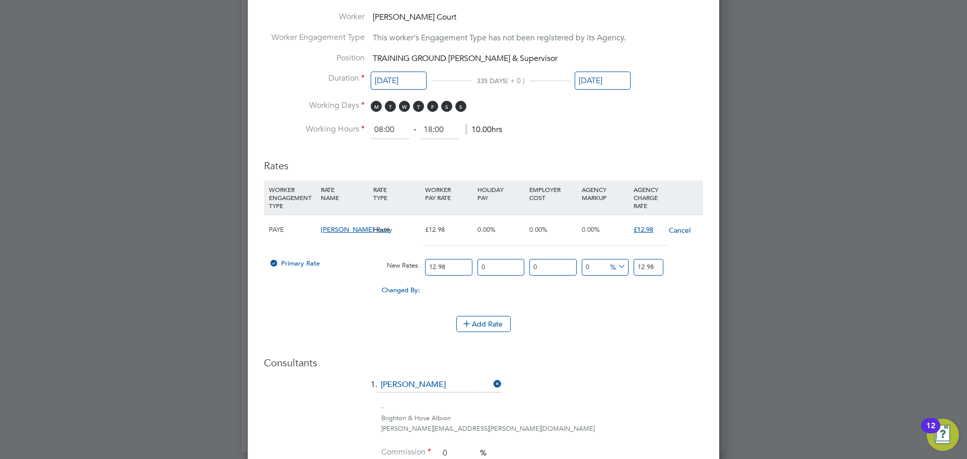
click at [679, 228] on button "Cancel" at bounding box center [680, 230] width 23 height 10
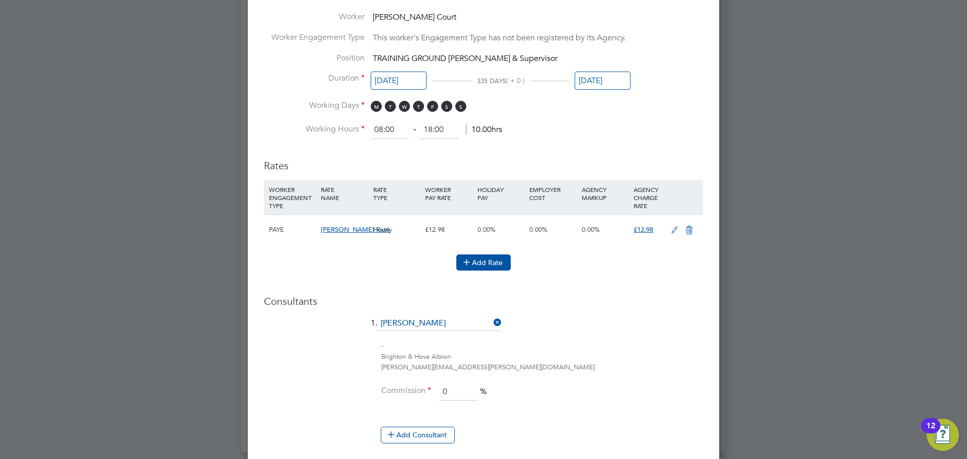
click at [471, 262] on icon at bounding box center [467, 262] width 8 height 8
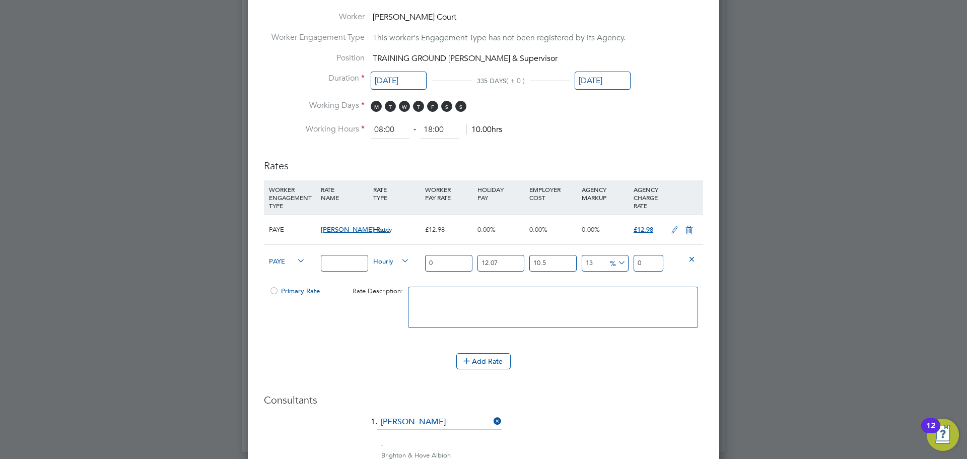
click at [330, 267] on input at bounding box center [344, 263] width 47 height 17
paste input "Training_Ground_Stewarding"
type input "Training_Ground_Stewarding"
drag, startPoint x: 450, startPoint y: 261, endPoint x: 406, endPoint y: 262, distance: 44.3
click at [406, 262] on div "PAYE Training_Ground_Stewarding Hourly 0 12.07 n/a 10.5 n/a 13 0 % 0" at bounding box center [483, 262] width 439 height 37
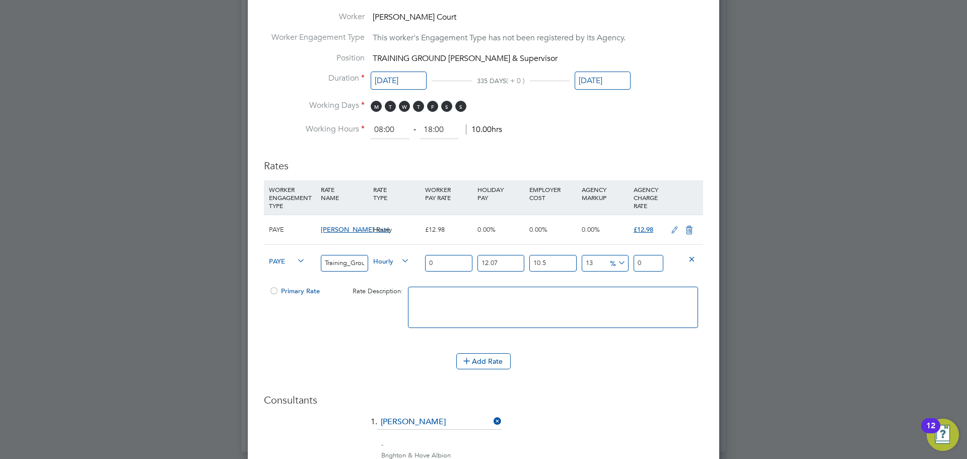
type input "1"
type input "1.399362055"
type input "12"
type input "16.79234466"
type input "12.9"
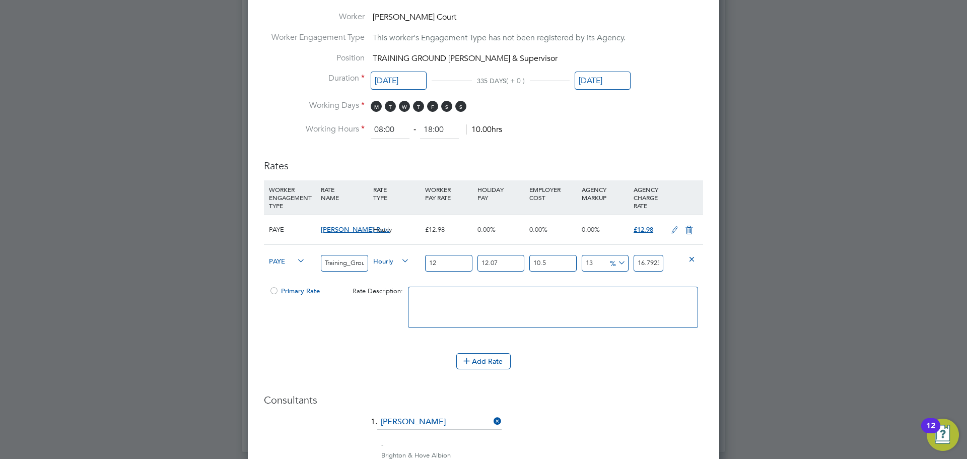
type input "18.0517705095"
type input "12.98"
type input "18.1637194739"
type input "12.98"
type input "0"
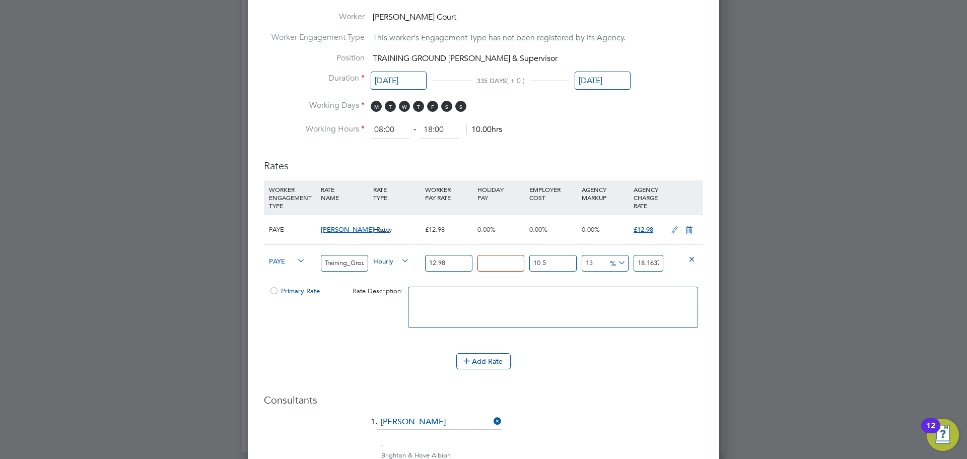
type input "16.207477"
type input "0"
type input "14.6674"
type input "0"
type input "12.98"
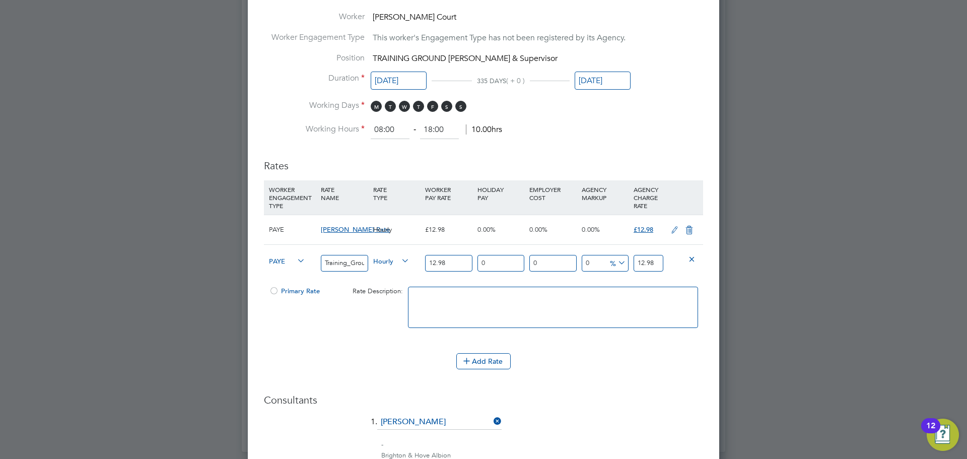
click at [273, 291] on div at bounding box center [274, 294] width 10 height 8
click at [692, 228] on icon at bounding box center [689, 230] width 13 height 8
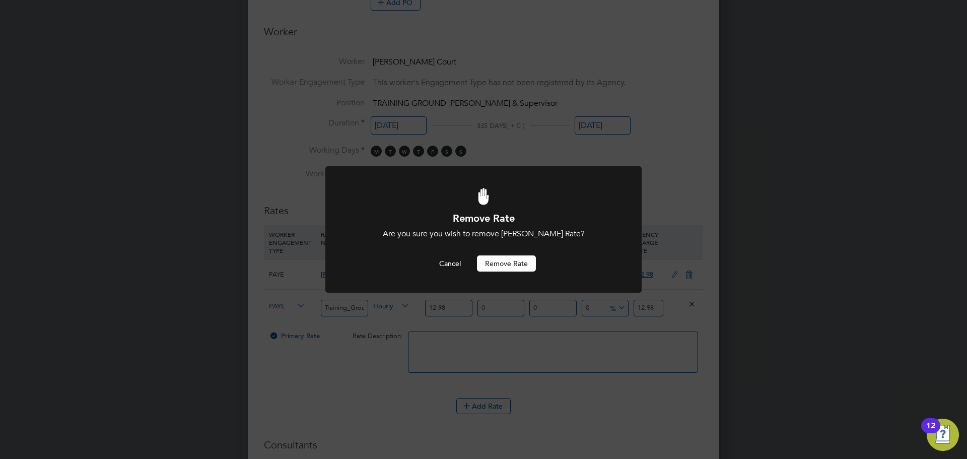
click at [494, 260] on button "Remove rate" at bounding box center [506, 263] width 59 height 16
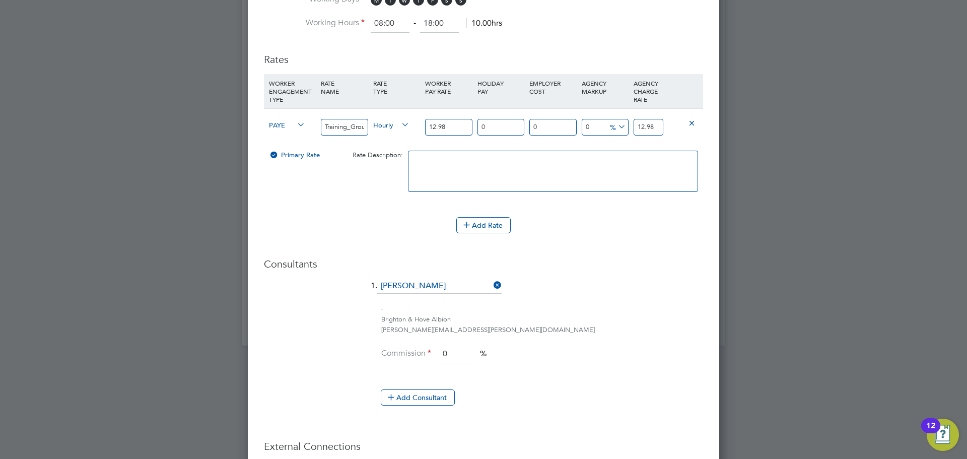
click at [654, 309] on div "-" at bounding box center [542, 309] width 322 height 11
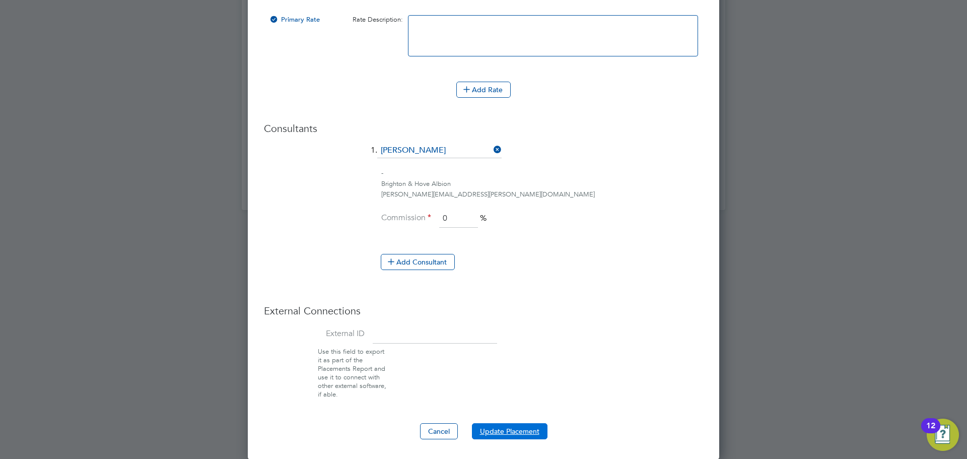
click at [511, 428] on button "Update Placement" at bounding box center [510, 431] width 76 height 16
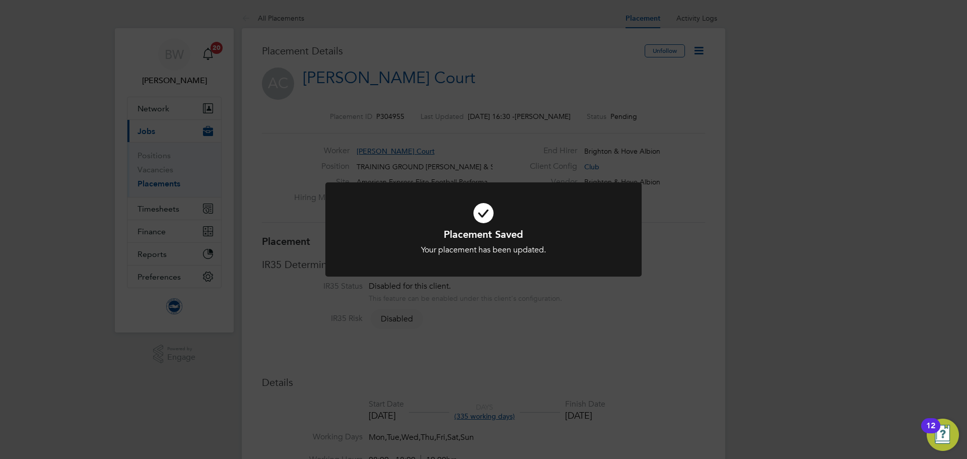
click at [692, 51] on div "Placement Saved Your placement has been updated. Cancel Okay" at bounding box center [483, 229] width 967 height 459
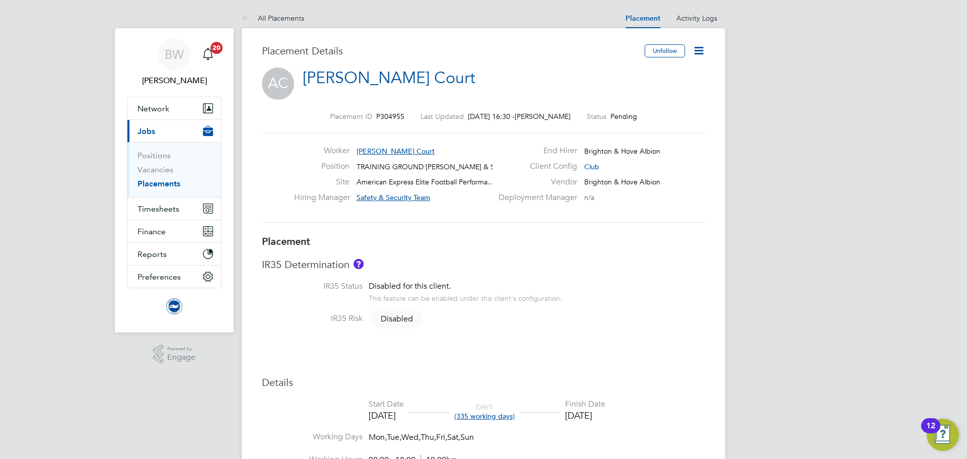
drag, startPoint x: 704, startPoint y: 50, endPoint x: 696, endPoint y: 50, distance: 7.6
click at [703, 50] on icon at bounding box center [699, 50] width 13 height 13
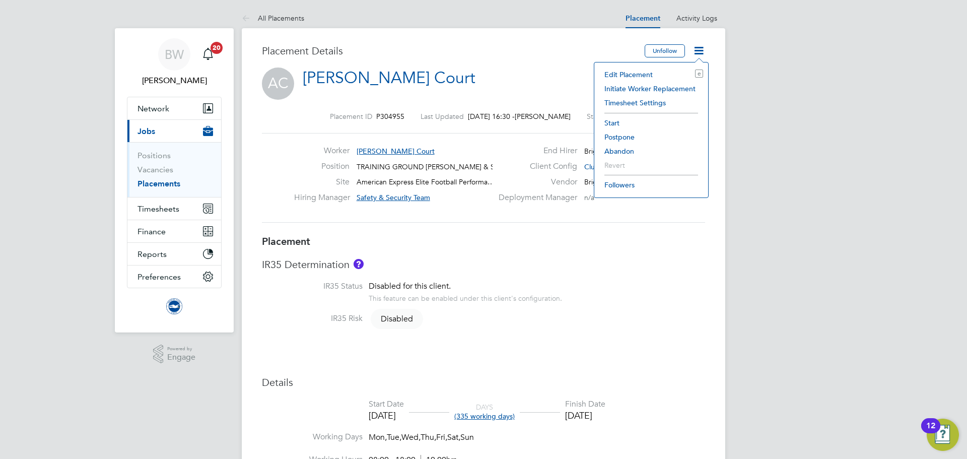
click at [616, 119] on li "Start" at bounding box center [652, 123] width 104 height 14
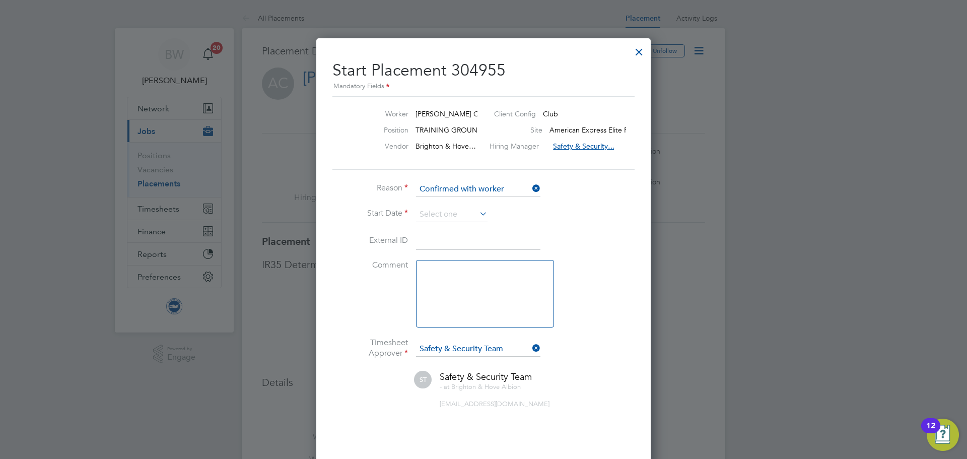
click at [441, 205] on li "Reason Confirmed with worker" at bounding box center [484, 194] width 302 height 25
click at [441, 211] on input at bounding box center [452, 214] width 72 height 15
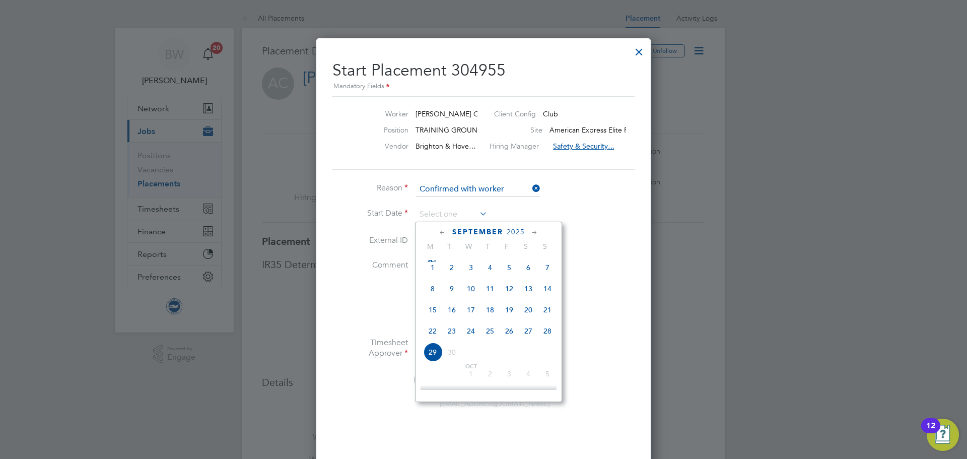
click at [433, 275] on span "Sep 1" at bounding box center [432, 267] width 19 height 19
type input "01 Sep 2025"
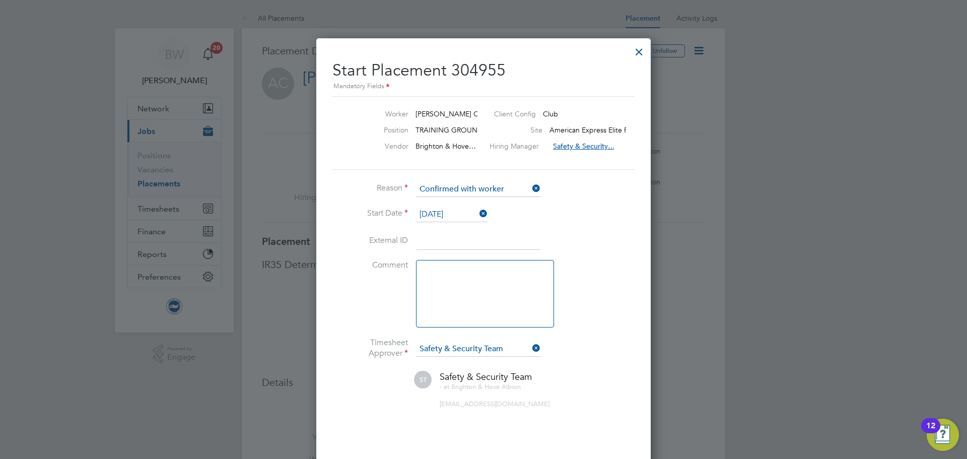
click at [588, 235] on li "External ID" at bounding box center [484, 246] width 302 height 28
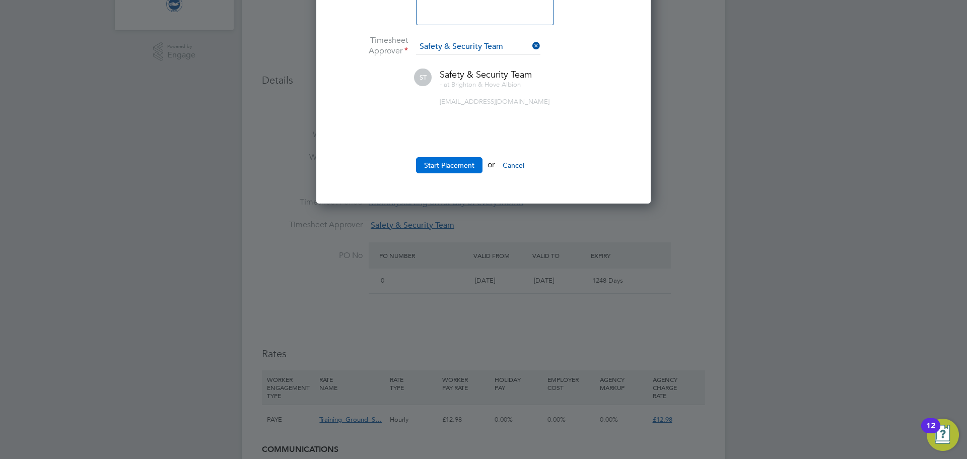
click at [461, 162] on button "Start Placement" at bounding box center [449, 165] width 67 height 16
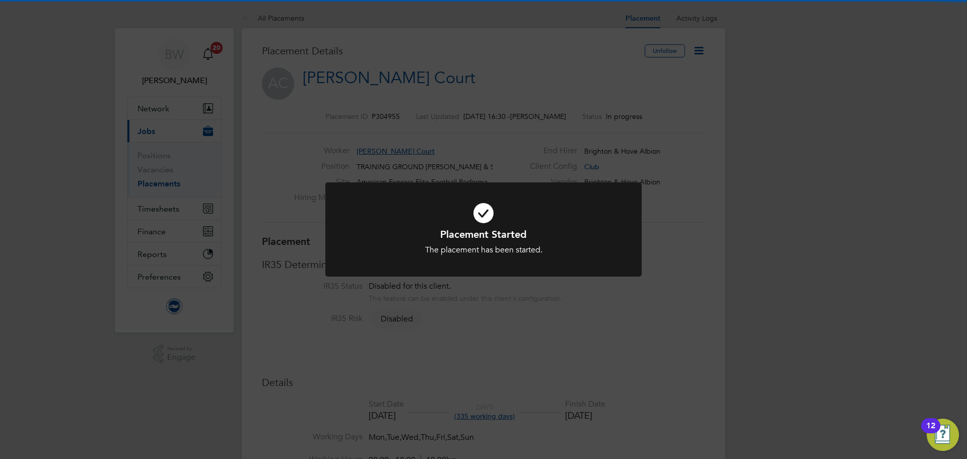
click at [470, 79] on div "Placement Started The placement has been started. Cancel Okay" at bounding box center [483, 229] width 967 height 459
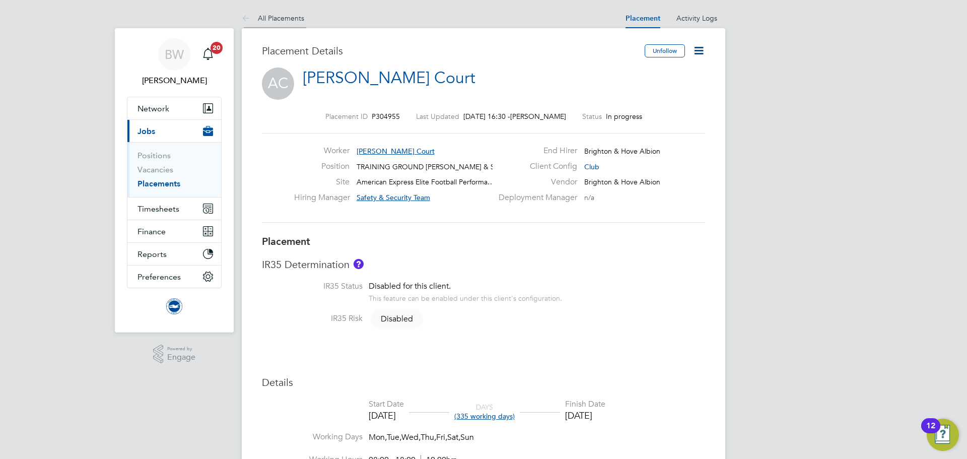
click at [265, 18] on link "All Placements" at bounding box center [273, 18] width 62 height 9
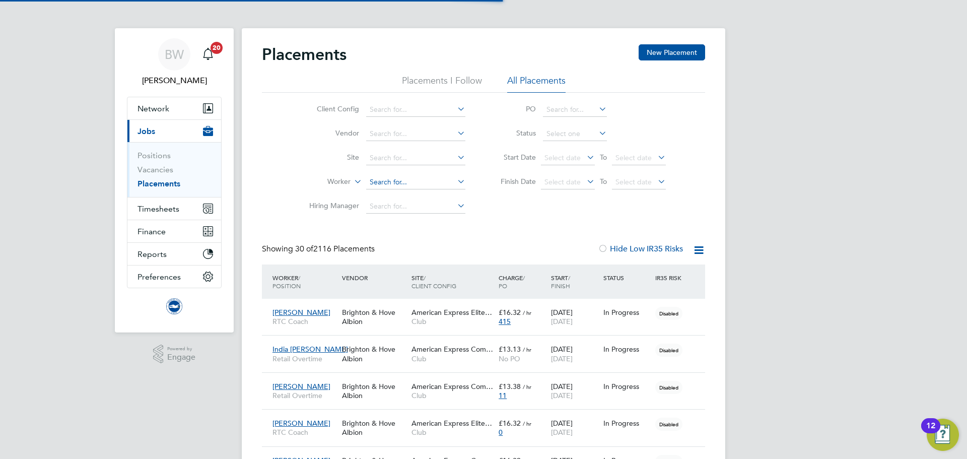
scroll to position [29, 88]
click at [160, 102] on button "Network" at bounding box center [174, 108] width 94 height 22
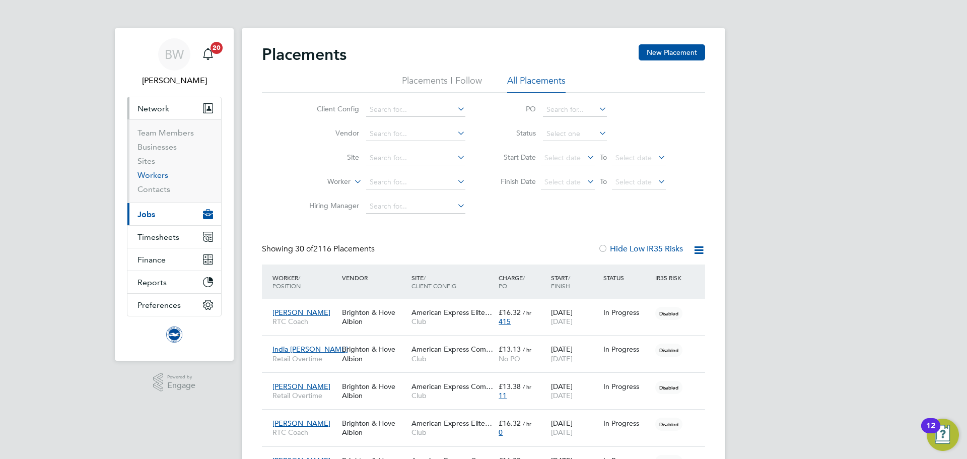
click at [160, 174] on link "Workers" at bounding box center [153, 175] width 31 height 10
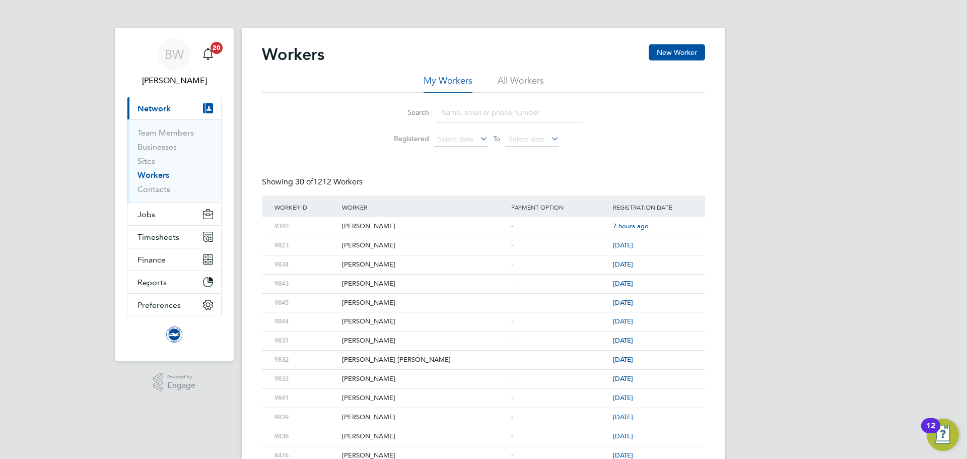
drag, startPoint x: 450, startPoint y: 114, endPoint x: 574, endPoint y: 109, distance: 124.1
click at [451, 114] on input at bounding box center [509, 113] width 147 height 20
type input "matthew"
click at [404, 319] on div "[PERSON_NAME]" at bounding box center [424, 321] width 169 height 19
click at [441, 318] on div "[PERSON_NAME]" at bounding box center [424, 321] width 169 height 19
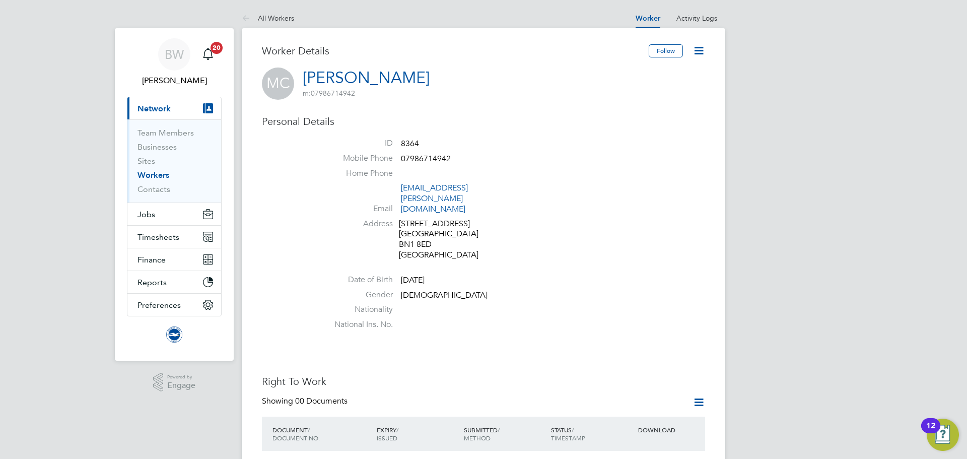
click at [701, 46] on icon at bounding box center [699, 50] width 13 height 13
click at [659, 74] on li "Invite Worker" at bounding box center [661, 75] width 82 height 14
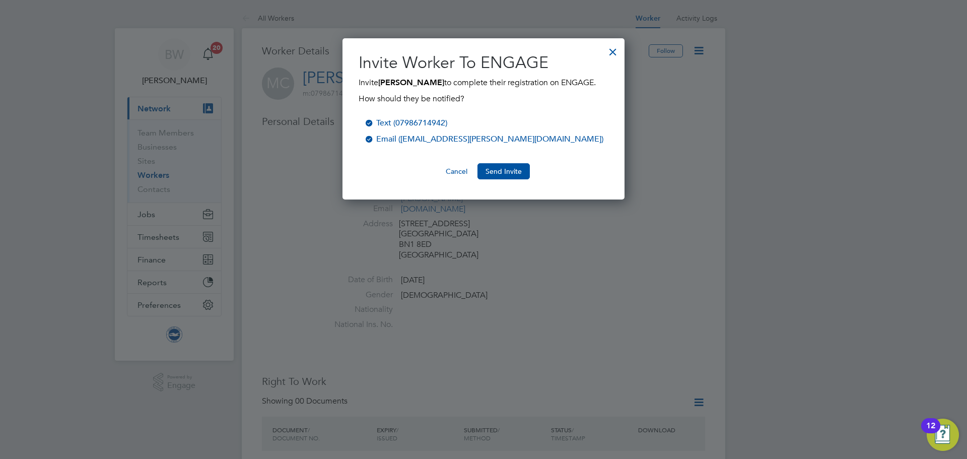
scroll to position [174, 283]
click at [507, 179] on button "Send Invite" at bounding box center [504, 171] width 52 height 16
